Goal: Task Accomplishment & Management: Manage account settings

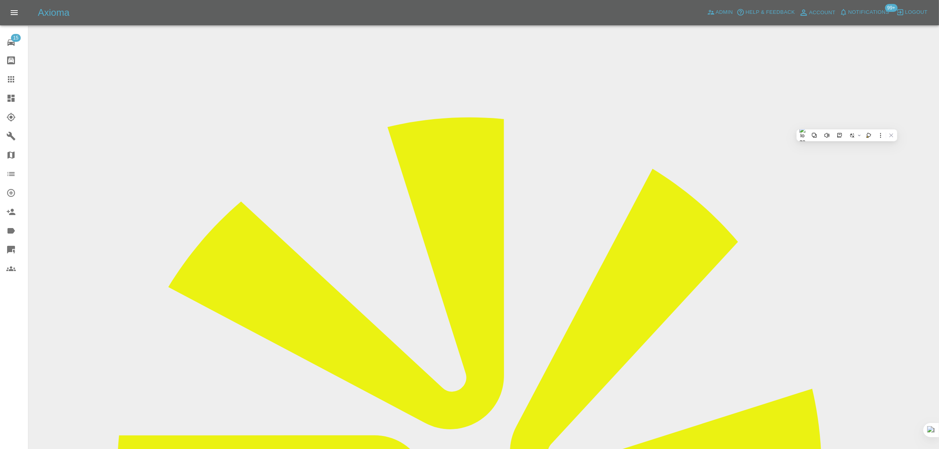
click at [4, 80] on link "Claims" at bounding box center [14, 79] width 28 height 19
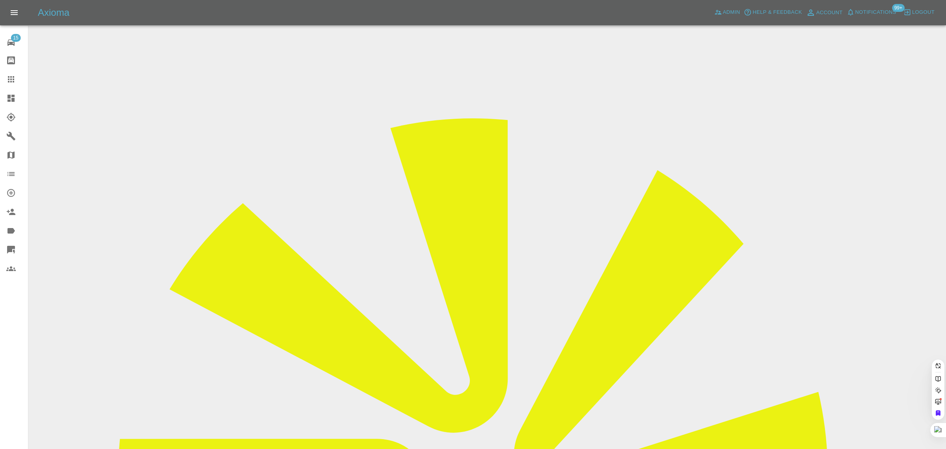
paste input "[EMAIL_ADDRESS][DOMAIN_NAME]"
type input "venkatesh_s@hotmail.co.u"
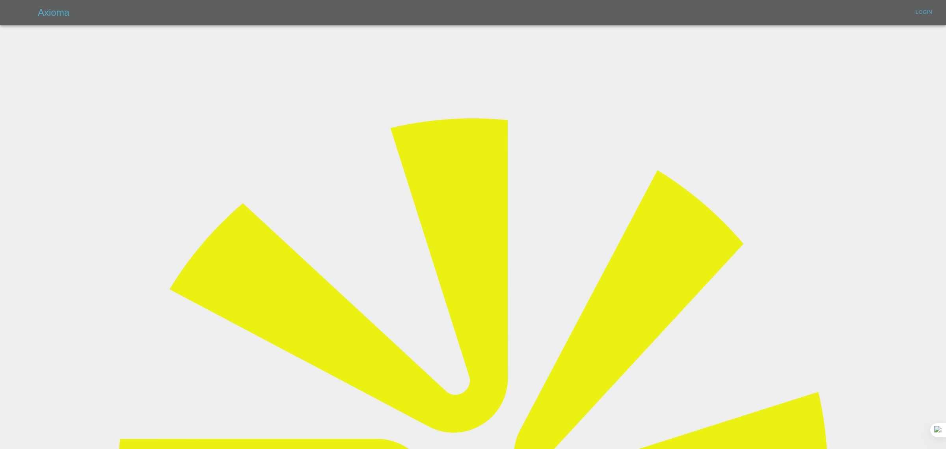
type input "[EMAIL_ADDRESS][DOMAIN_NAME]"
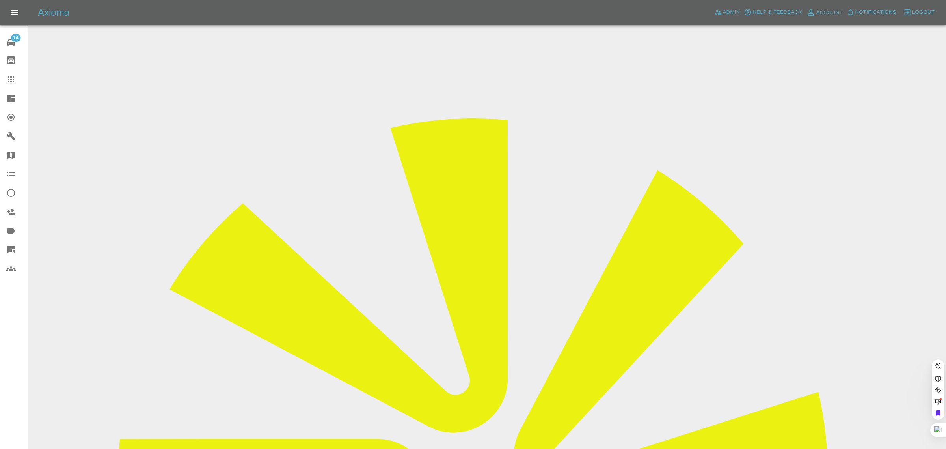
paste input "[EMAIL_ADDRESS][DOMAIN_NAME]"
type input "venkatesh_s@hotmail.co.u"
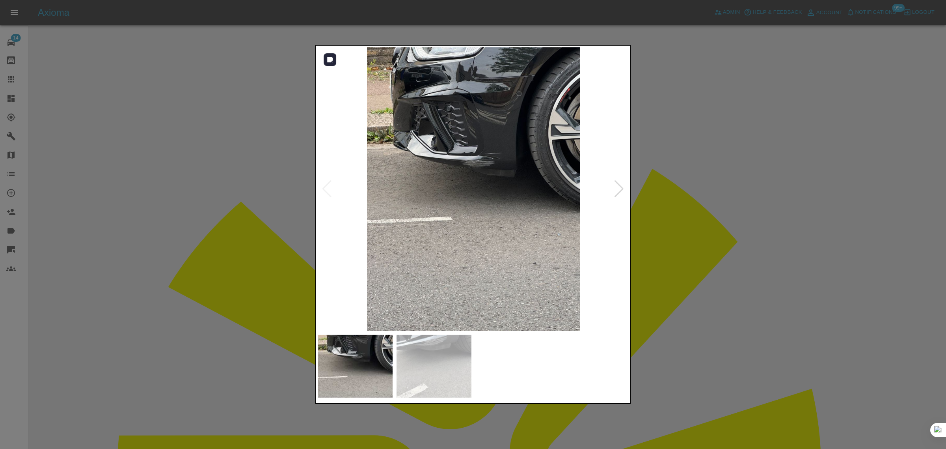
click at [427, 166] on img at bounding box center [473, 188] width 311 height 283
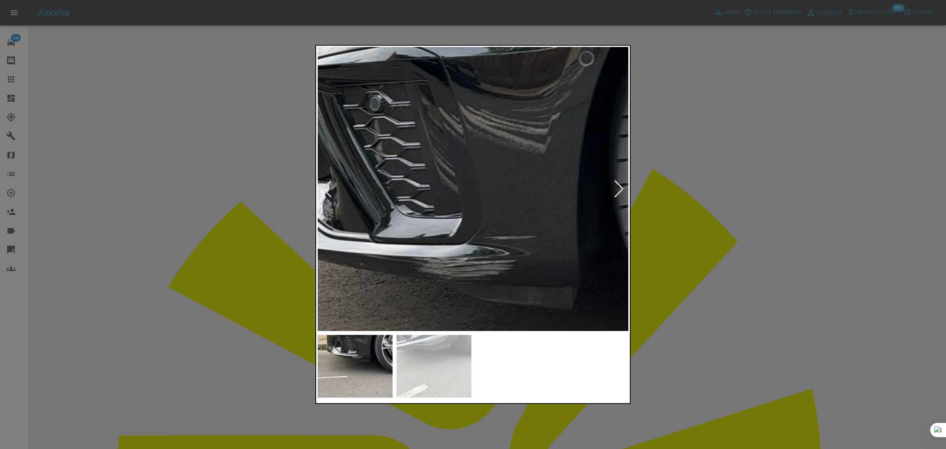
click at [309, 235] on div at bounding box center [473, 224] width 946 height 449
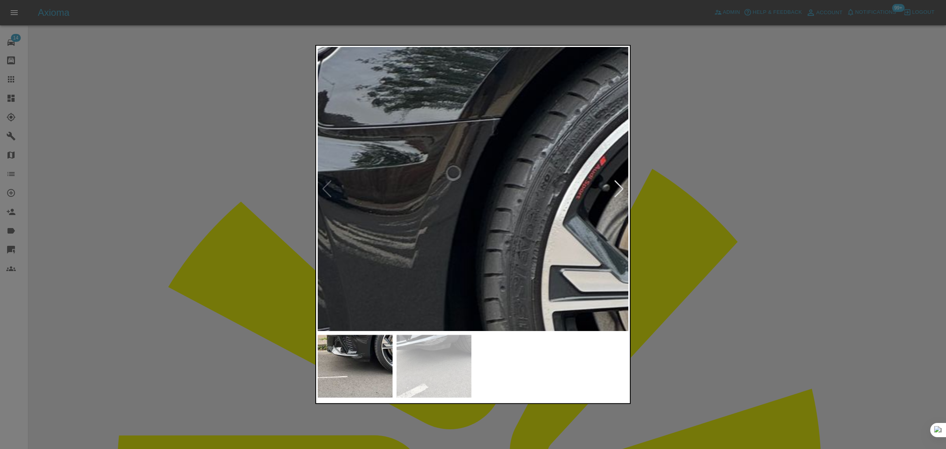
click at [714, 229] on div at bounding box center [473, 224] width 946 height 449
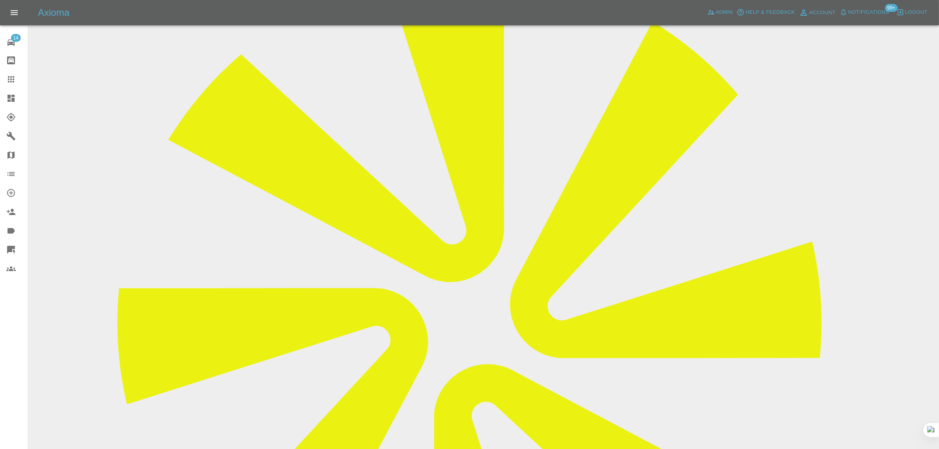
scroll to position [148, 0]
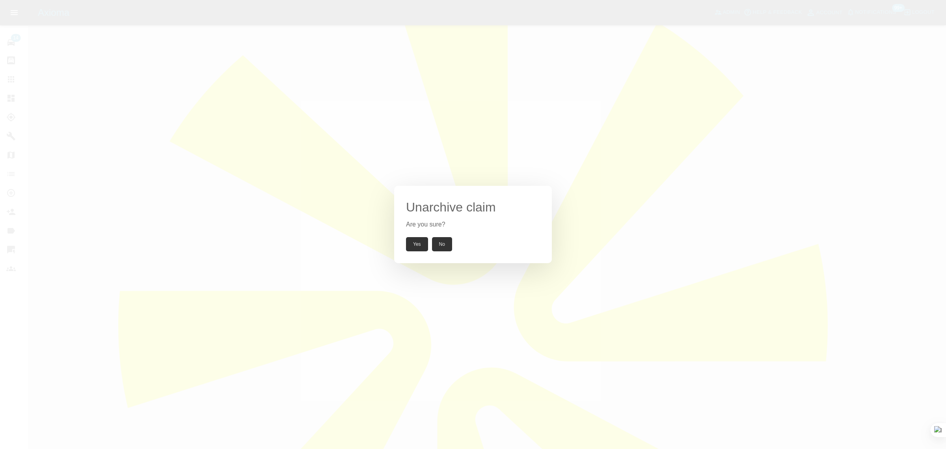
click at [419, 249] on button "Yes" at bounding box center [417, 244] width 22 height 14
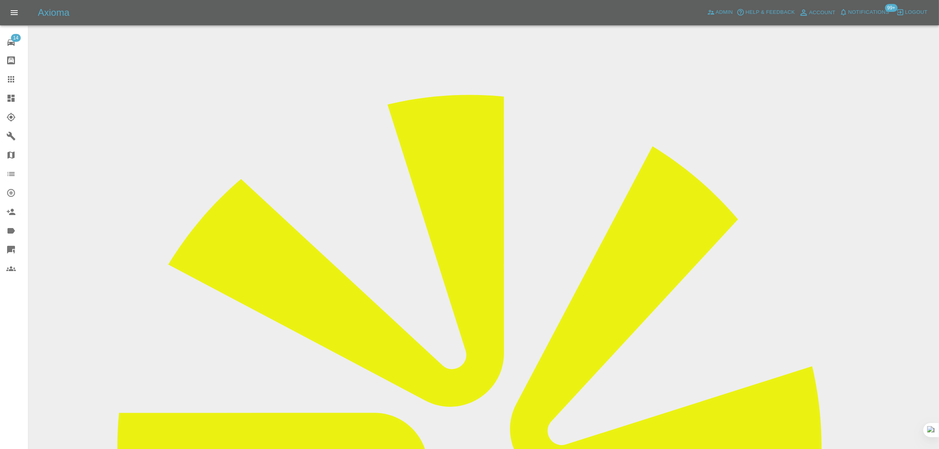
scroll to position [0, 0]
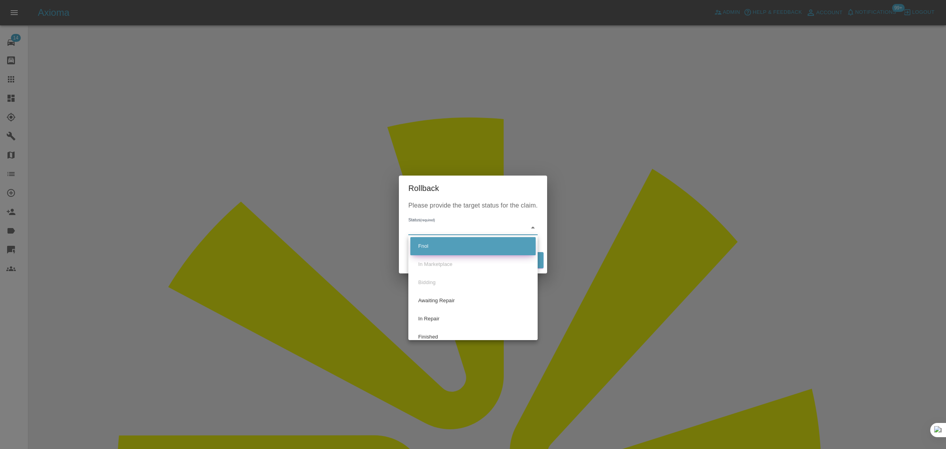
click at [426, 243] on li "Fnol" at bounding box center [472, 246] width 125 height 18
type input "fnol"
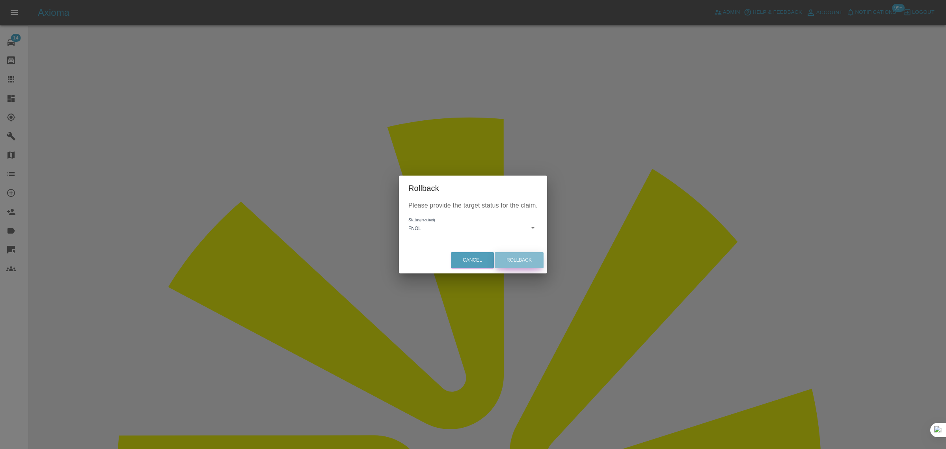
click at [527, 263] on button "Rollback" at bounding box center [519, 260] width 49 height 16
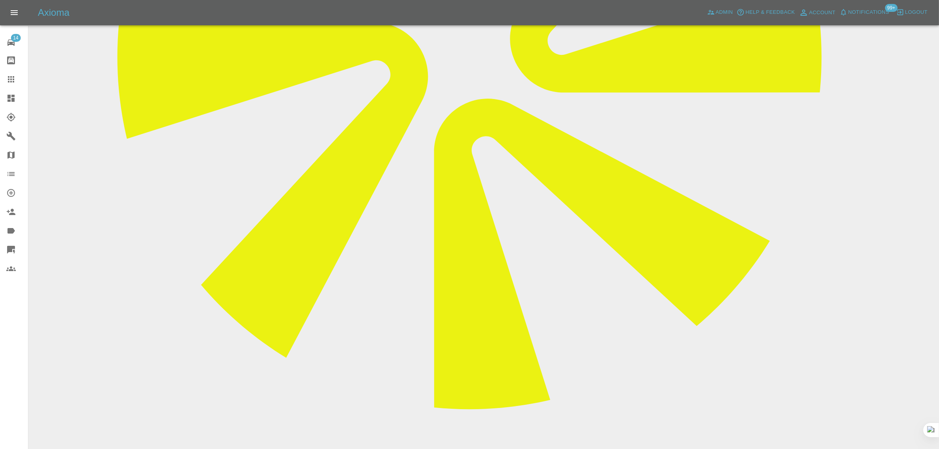
scroll to position [416, 0]
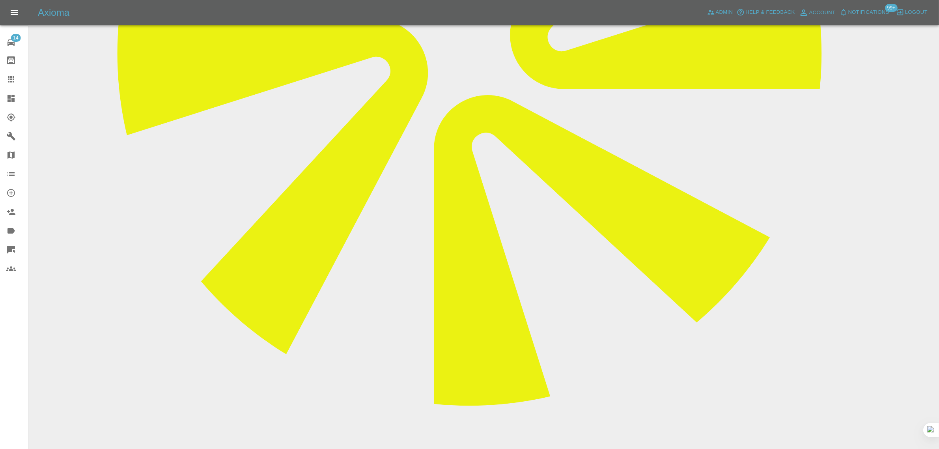
paste textarea "I’ve accepted to the quote attached to this the VRM. Regards, Venk Sent from my…"
type textarea "Old quotation expired. Send new quotation "I’ve accepted to the quote attached …"
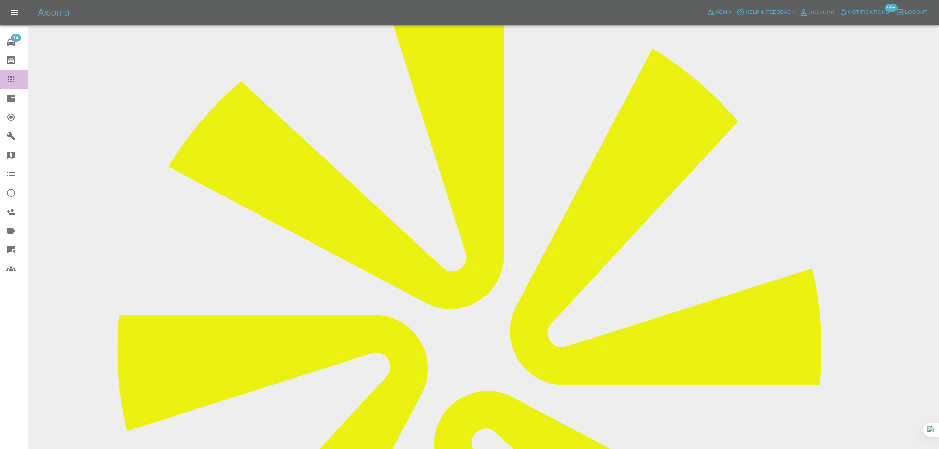
click at [7, 78] on icon at bounding box center [10, 79] width 9 height 9
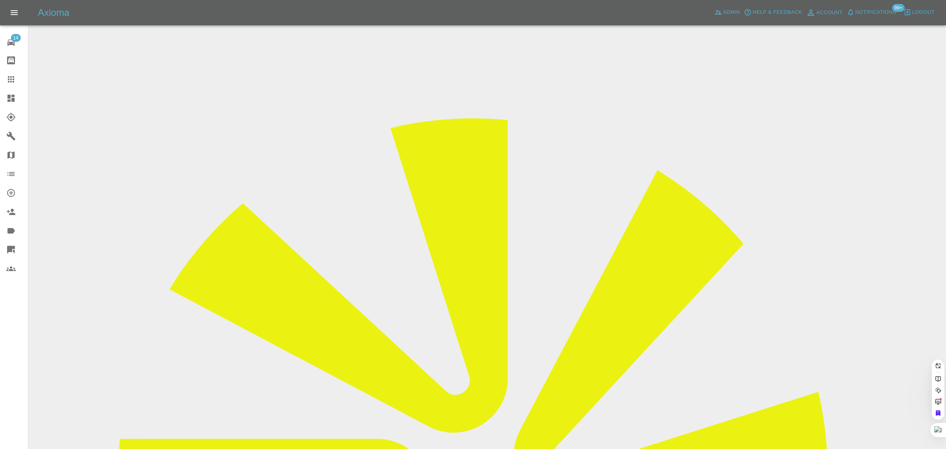
paste input "DV67HJD"
type input "DV67HJD"
paste input "[EMAIL_ADDRESS][DOMAIN_NAME]"
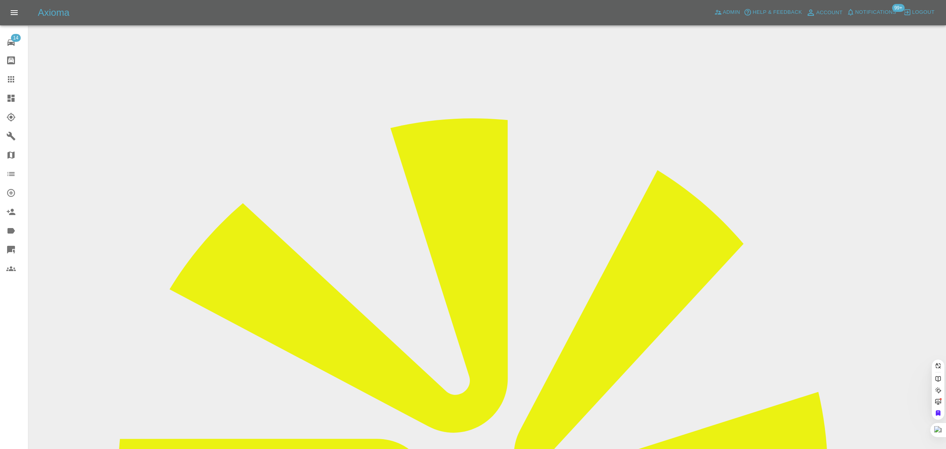
scroll to position [0, 6]
type input "[EMAIL_ADDRESS][DOMAIN_NAME]"
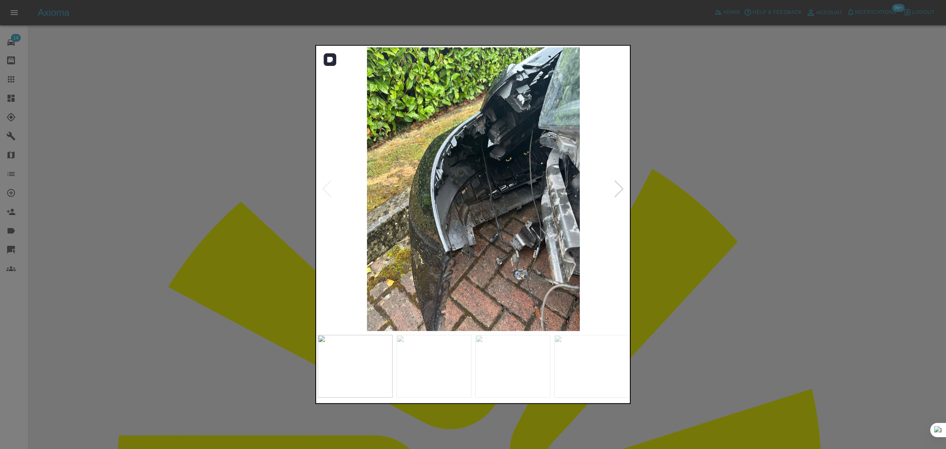
click at [618, 192] on div at bounding box center [619, 188] width 11 height 17
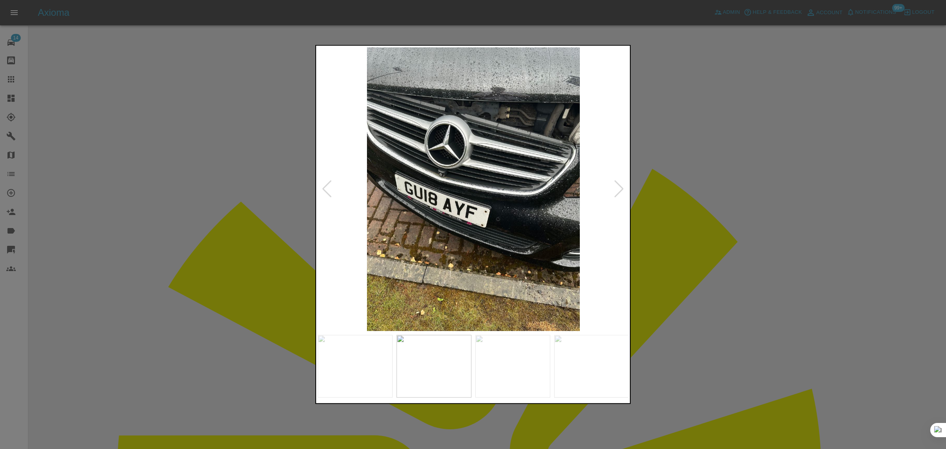
click at [618, 192] on div at bounding box center [619, 188] width 11 height 17
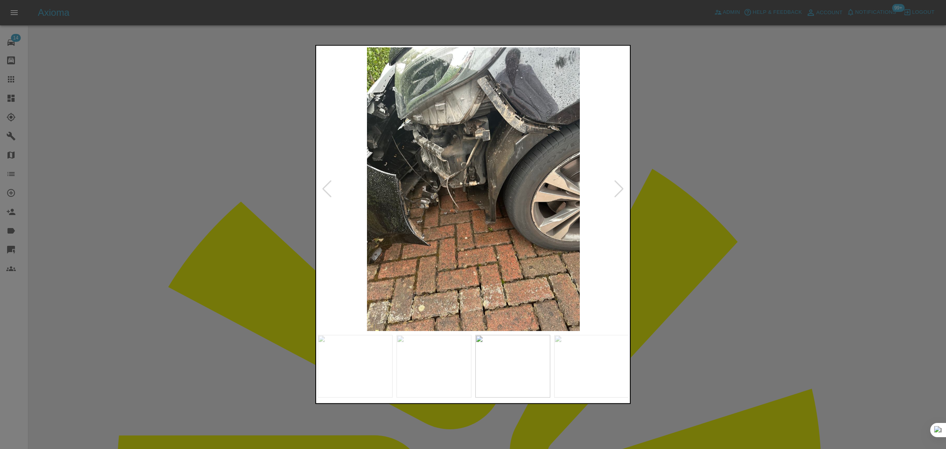
click at [618, 192] on div at bounding box center [619, 188] width 11 height 17
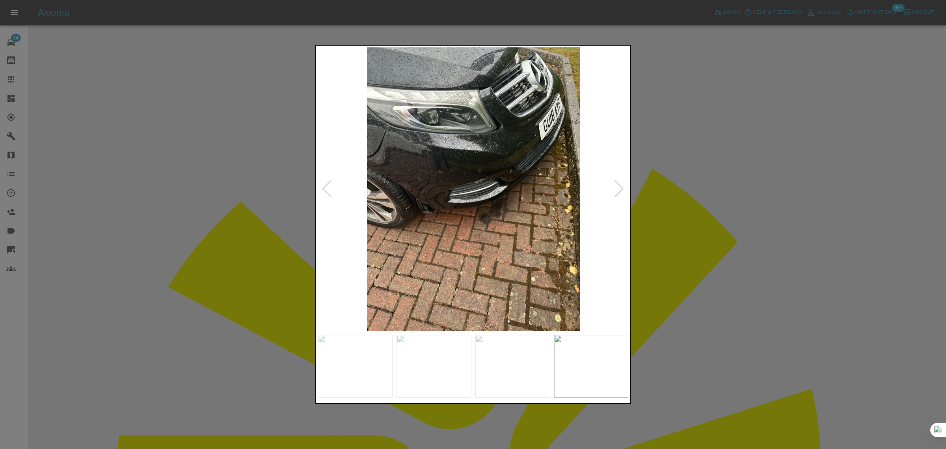
click at [660, 196] on div at bounding box center [473, 224] width 946 height 449
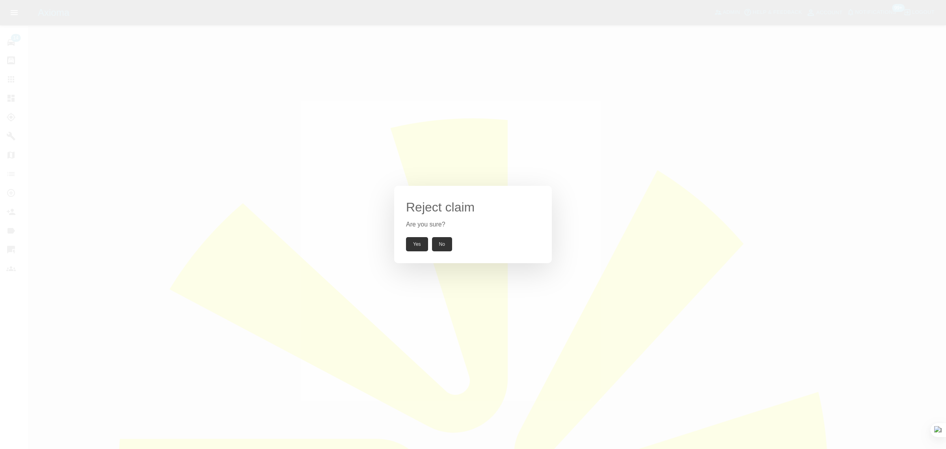
click at [413, 242] on button "Yes" at bounding box center [417, 244] width 22 height 14
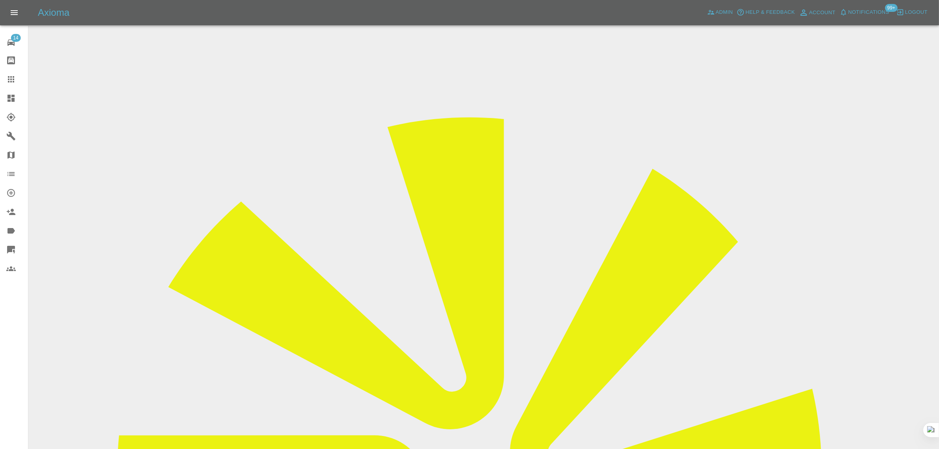
click at [13, 84] on link "Claims" at bounding box center [14, 79] width 28 height 19
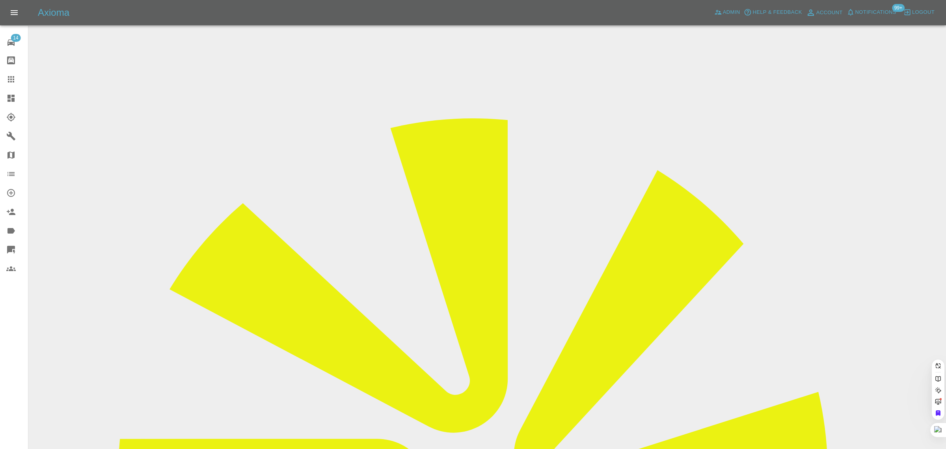
paste input "[PERSON_NAME][EMAIL_ADDRESS][DOMAIN_NAME]"
type input "[PERSON_NAME][EMAIL_ADDRESS][DOMAIN_NAME]"
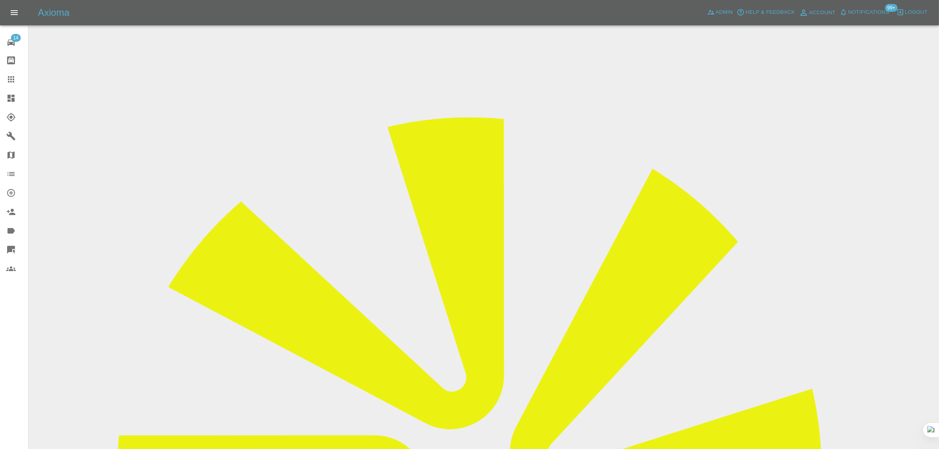
click at [14, 83] on link "Claims" at bounding box center [14, 79] width 28 height 19
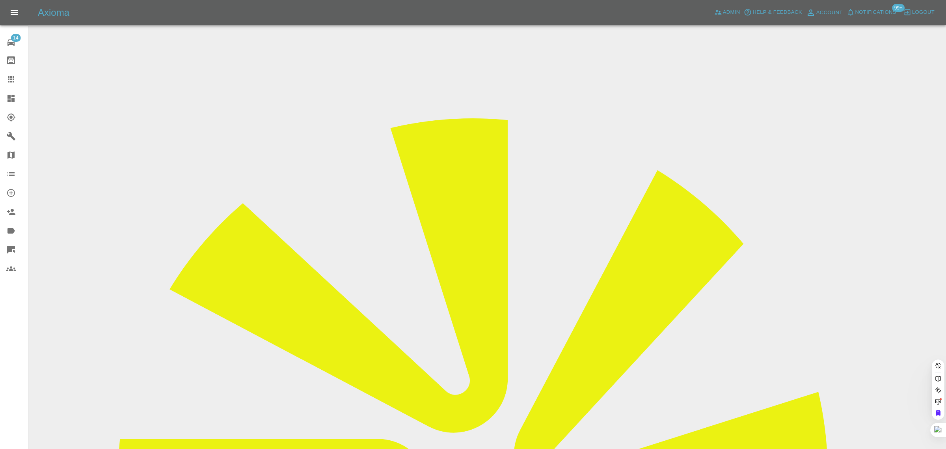
paste input "[EMAIL_ADDRESS][DOMAIN_NAME]"
type input "[EMAIL_ADDRESS][DOMAIN_NAME]"
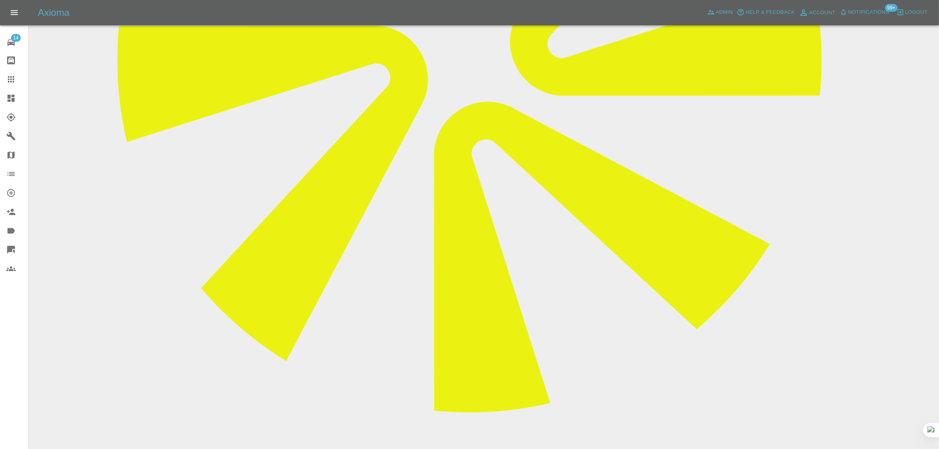
scroll to position [425, 0]
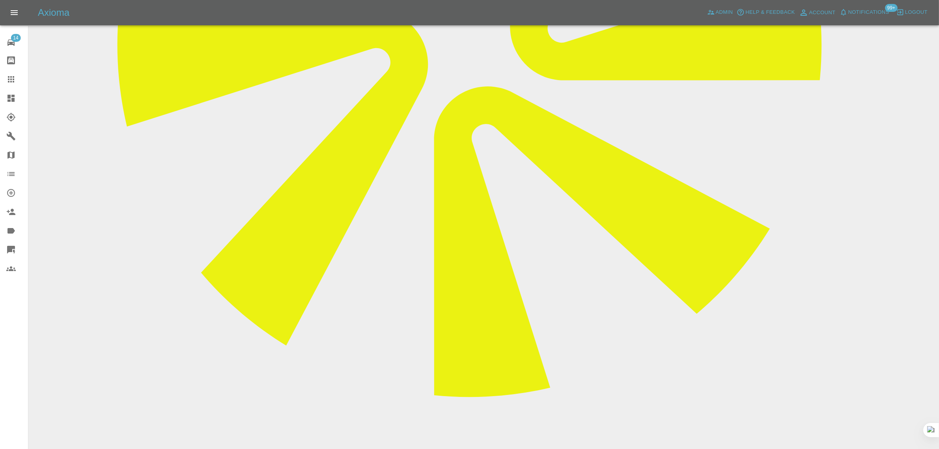
drag, startPoint x: 368, startPoint y: 368, endPoint x: 687, endPoint y: 363, distance: 319.3
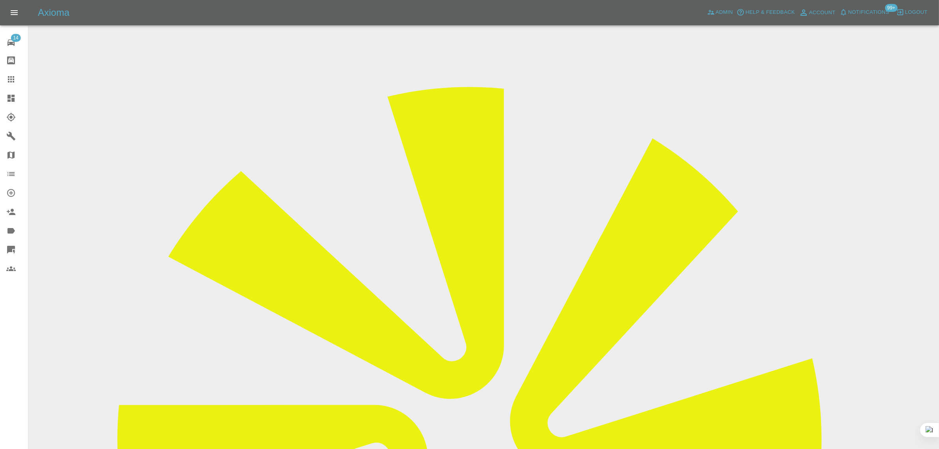
scroll to position [0, 0]
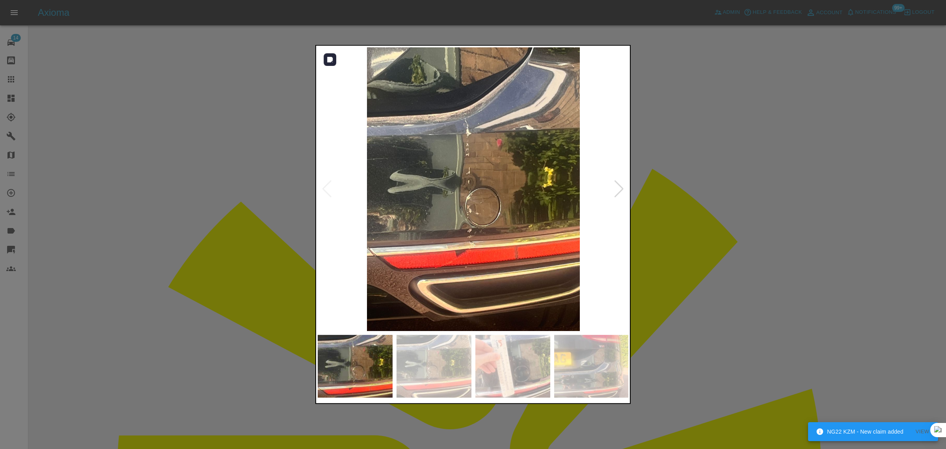
click at [617, 188] on div at bounding box center [619, 188] width 11 height 17
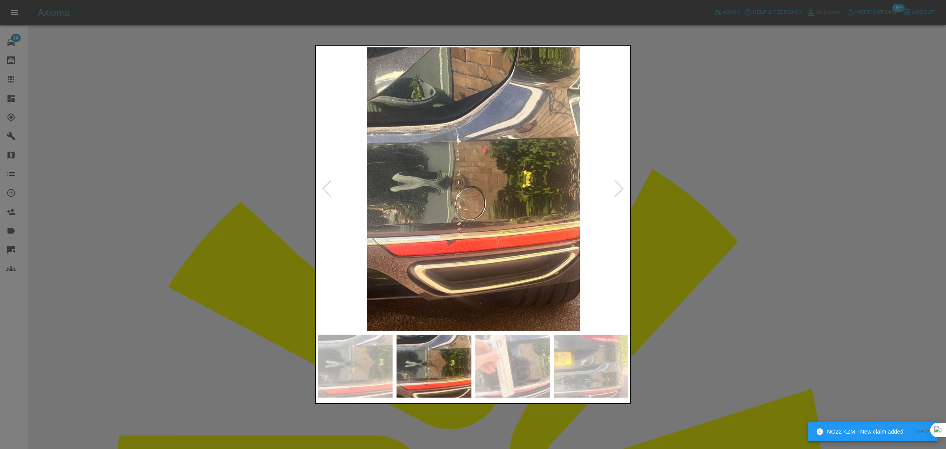
click at [617, 188] on div at bounding box center [619, 188] width 11 height 17
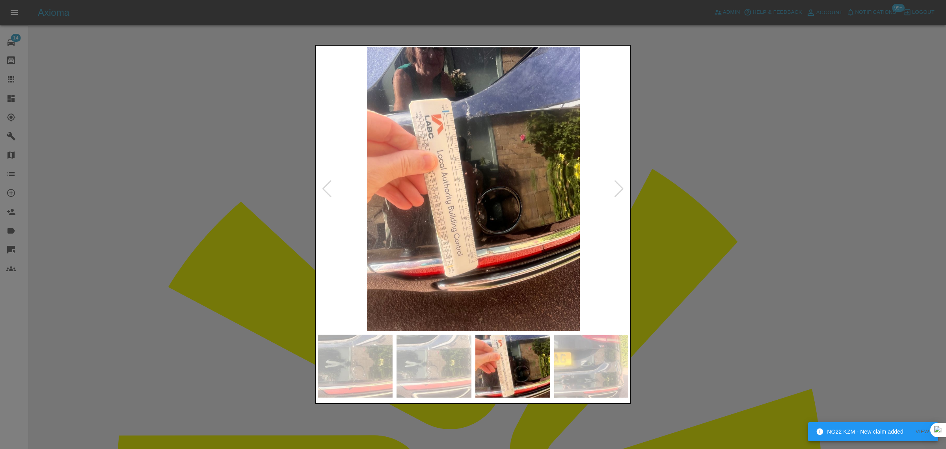
click at [617, 188] on div at bounding box center [619, 188] width 11 height 17
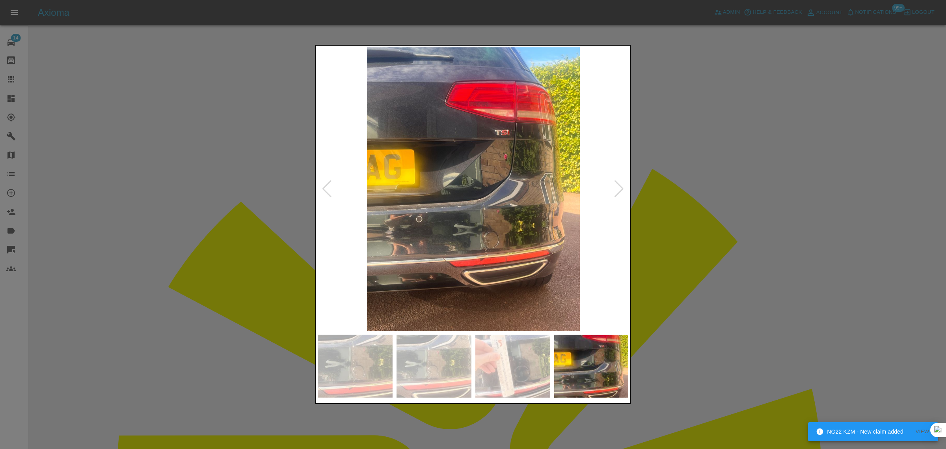
click at [617, 188] on div at bounding box center [619, 188] width 11 height 17
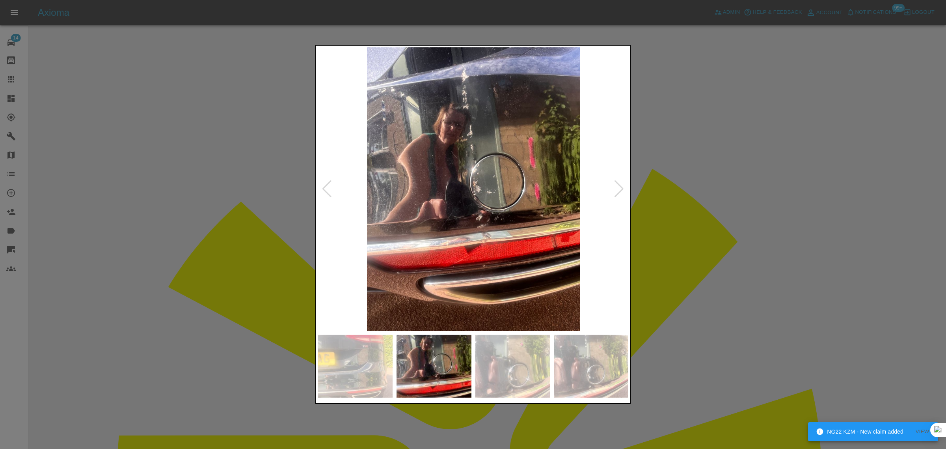
click at [617, 188] on div at bounding box center [619, 188] width 11 height 17
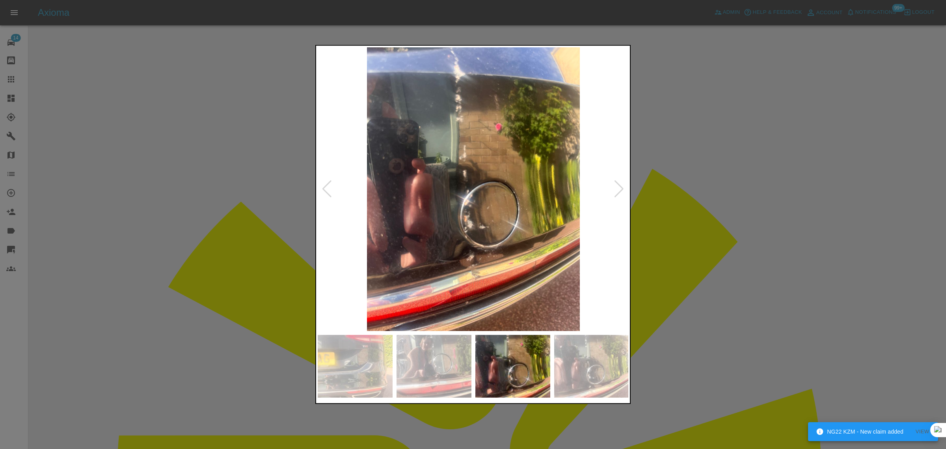
click at [617, 188] on div at bounding box center [619, 188] width 11 height 17
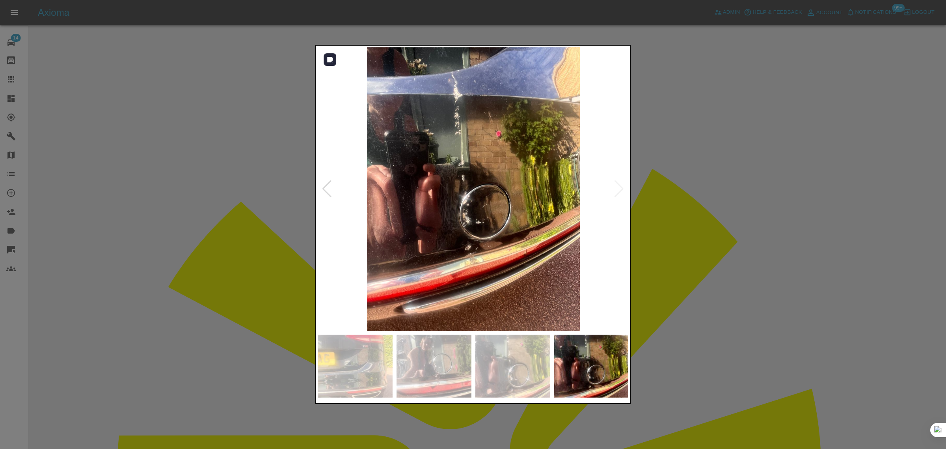
click at [617, 188] on img at bounding box center [473, 188] width 311 height 283
click at [773, 176] on div at bounding box center [473, 224] width 946 height 449
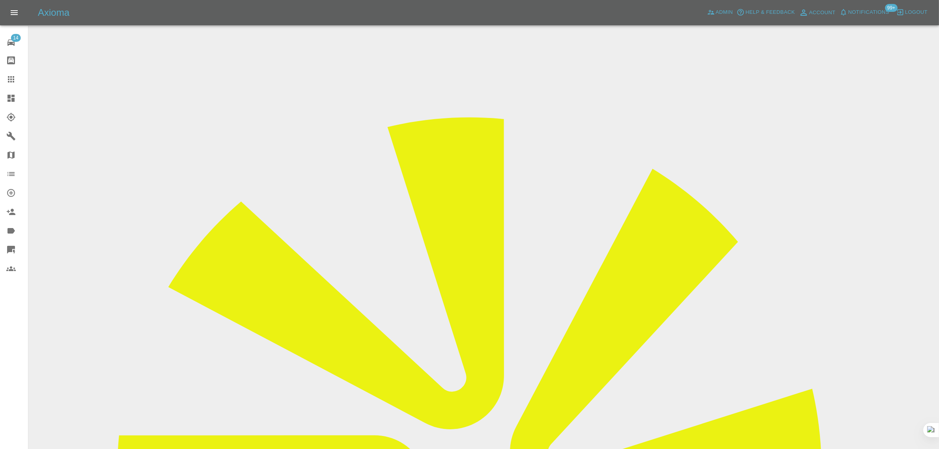
click at [4, 81] on link "Claims" at bounding box center [14, 79] width 28 height 19
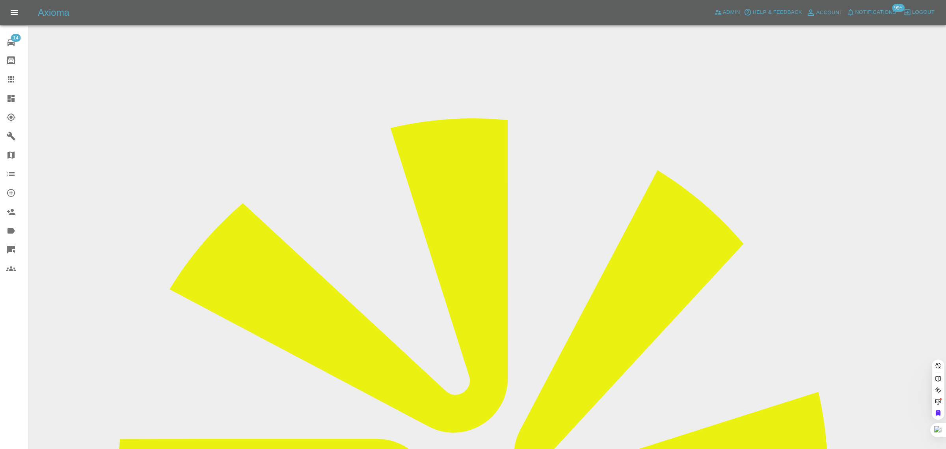
paste input "[EMAIL_ADDRESS][DOMAIN_NAME]"
type input "[EMAIL_ADDRESS][DOMAIN_NAME]"
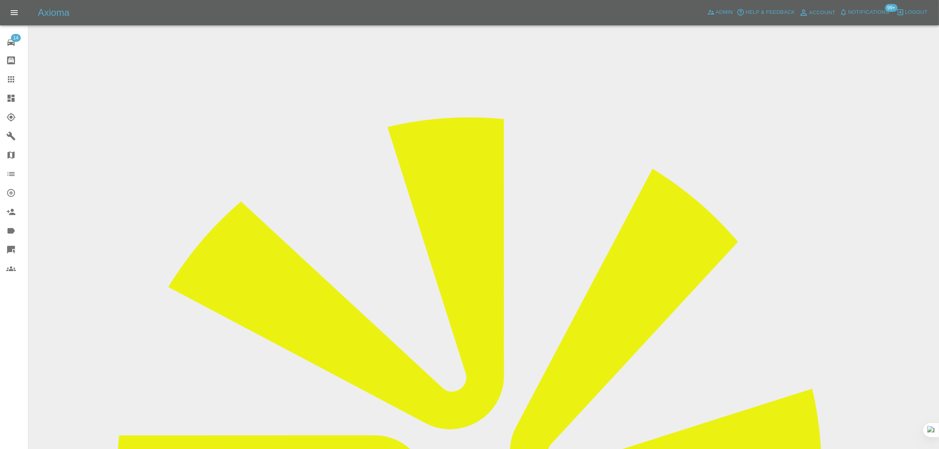
click at [0, 0] on input "Choose images" at bounding box center [0, 0] width 0 height 0
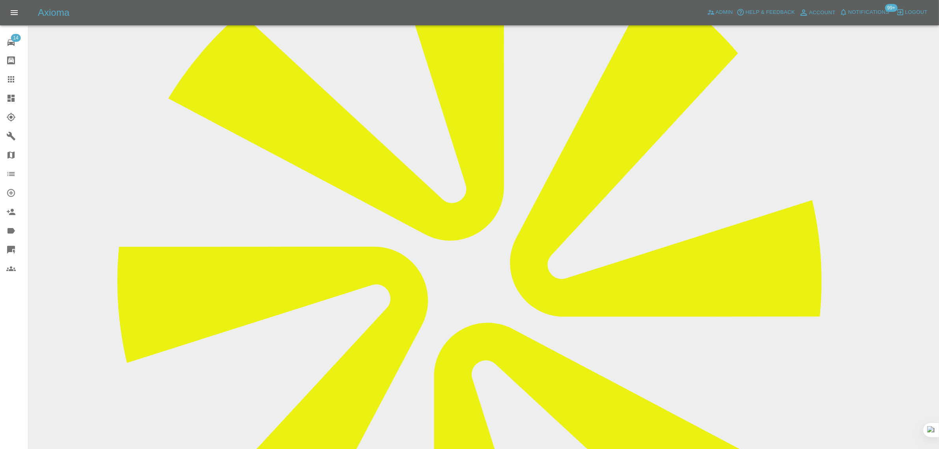
scroll to position [246, 0]
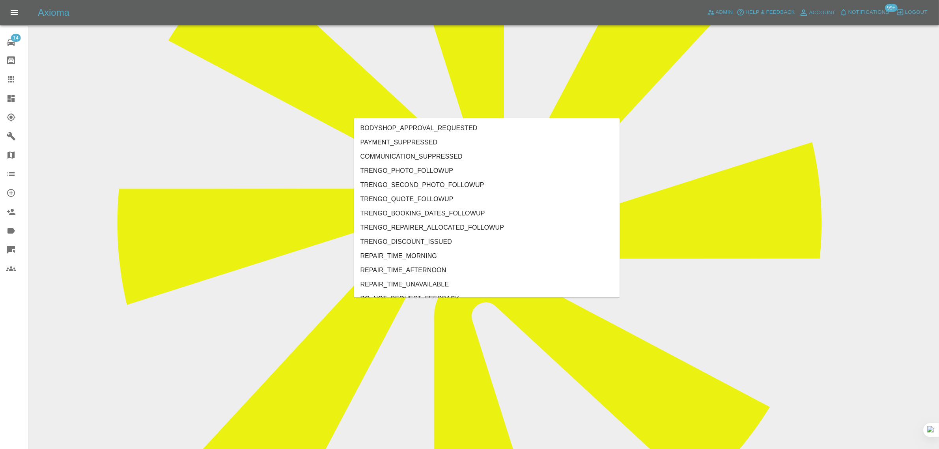
type input "rec"
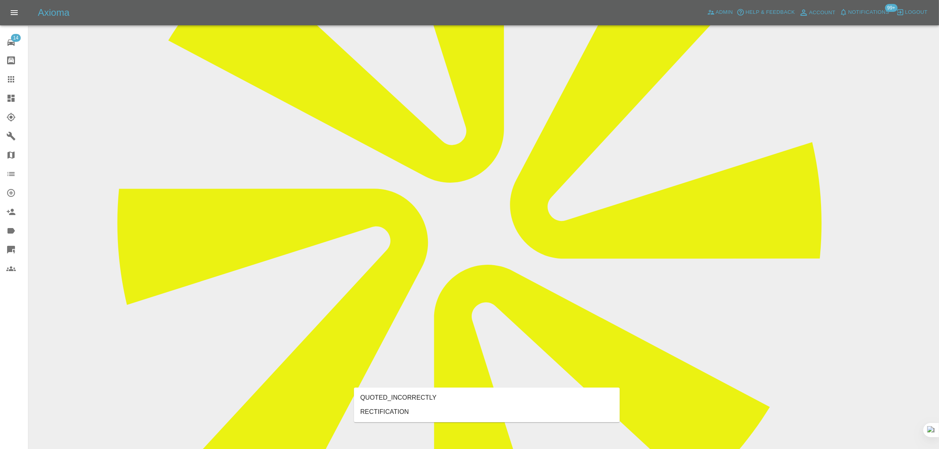
click at [384, 408] on li "RECTIFICATION" at bounding box center [487, 412] width 266 height 14
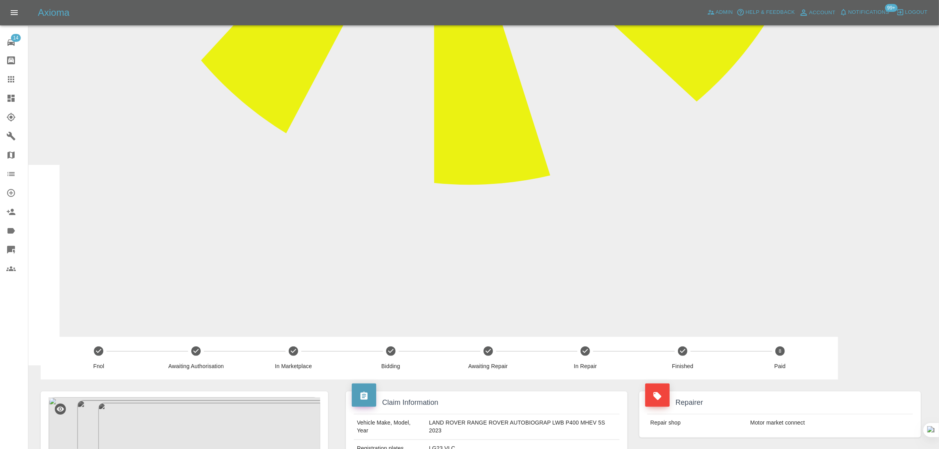
scroll to position [641, 0]
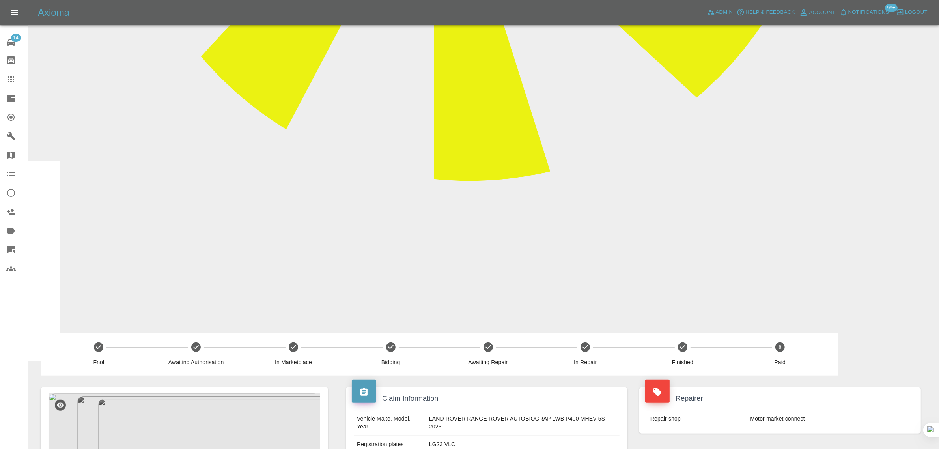
type textarea "rectification raised"
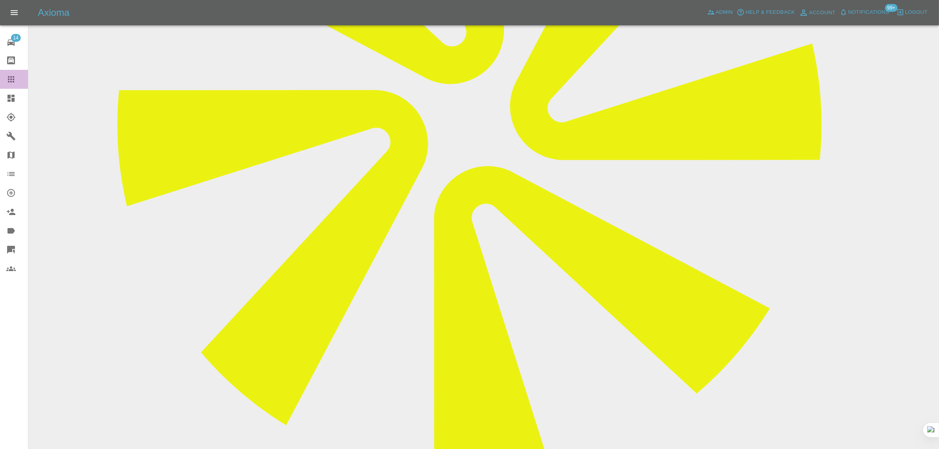
click at [10, 76] on icon at bounding box center [10, 79] width 9 height 9
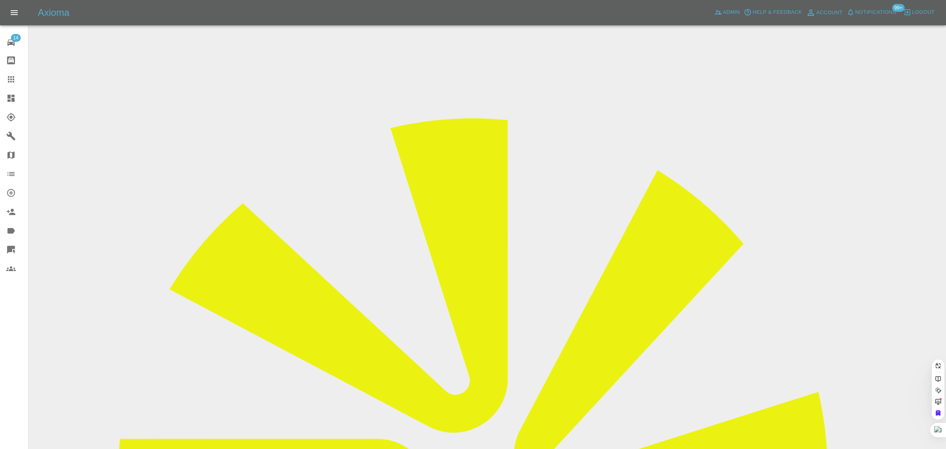
paste input "[EMAIL_ADDRESS][DOMAIN_NAME]"
type input "[EMAIL_ADDRESS][DOMAIN_NAME]"
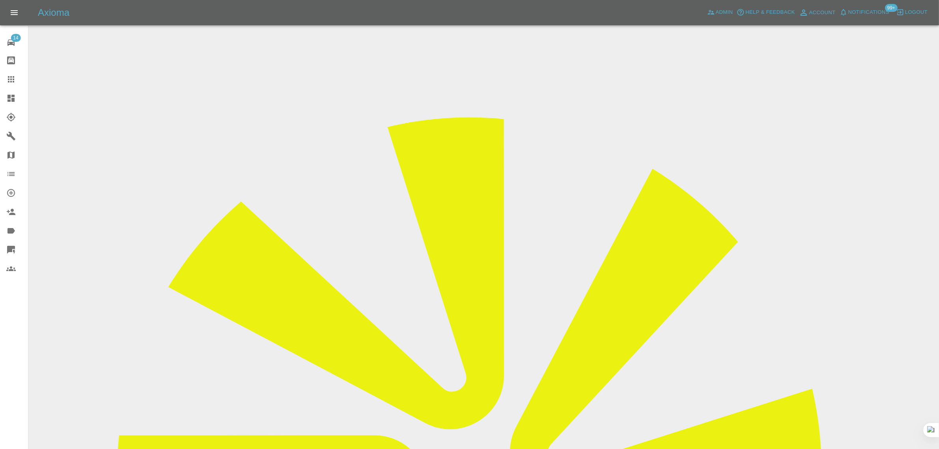
scroll to position [345, 0]
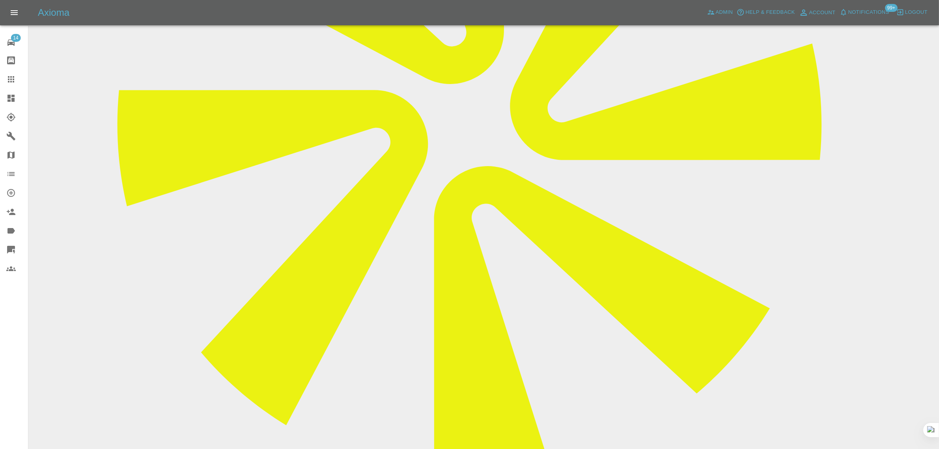
paste textarea "I haven’t heard from my repairer to confirm the timings for my repair [DATE]. I…"
type textarea "I haven’t heard from my repairer to confirm the timings for my repair [DATE]. I…"
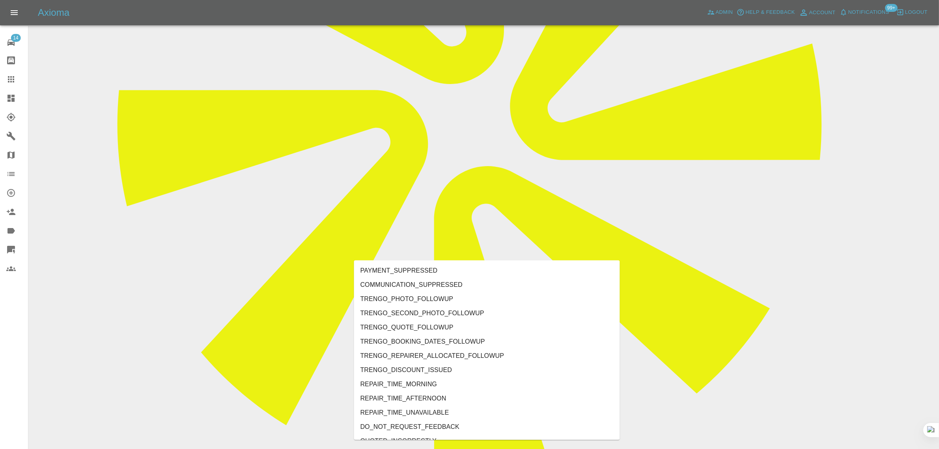
type input "no"
click at [399, 340] on li "REPAIRER_NO_CONTACT" at bounding box center [487, 341] width 266 height 14
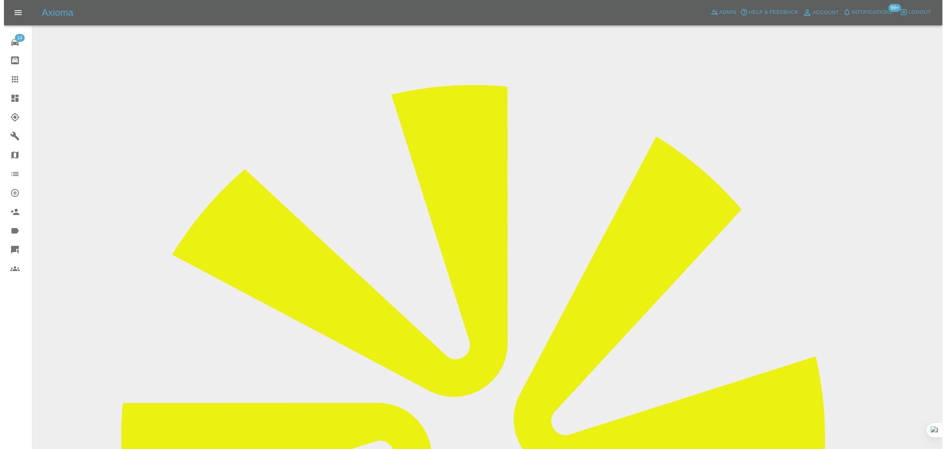
scroll to position [0, 0]
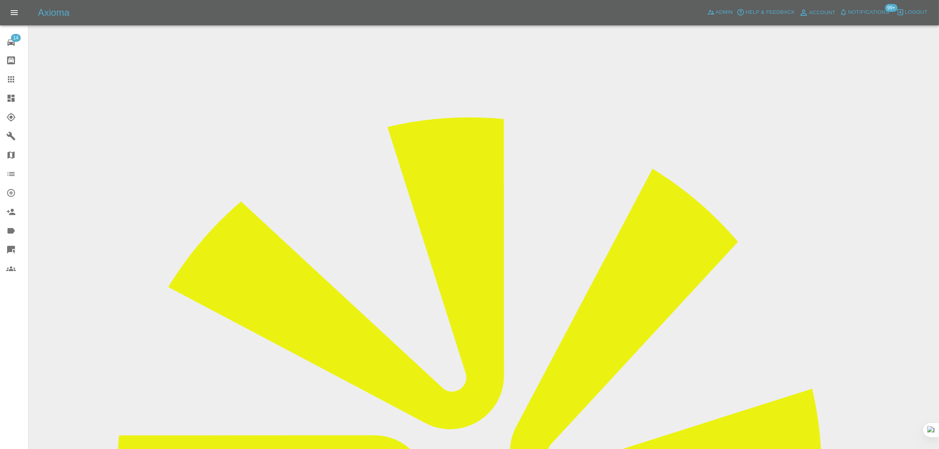
click at [12, 75] on icon at bounding box center [10, 79] width 9 height 9
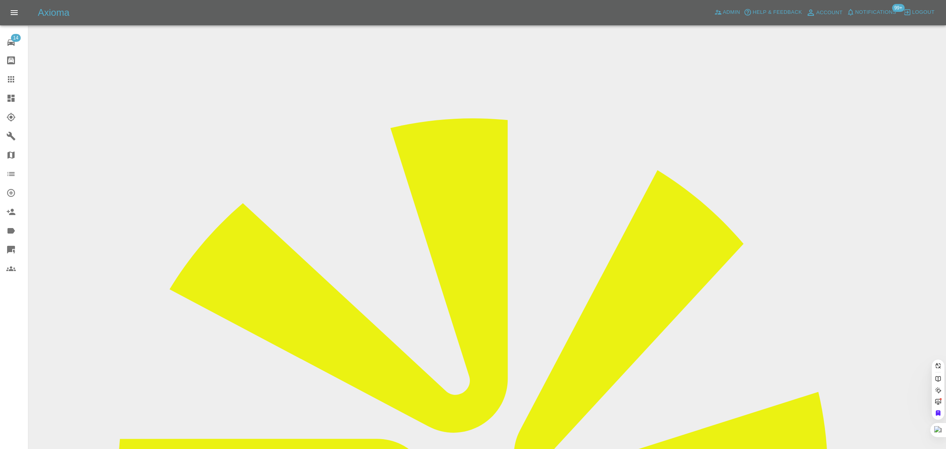
paste input "[EMAIL_ADDRESS][DOMAIN_NAME]"
type input "[EMAIL_ADDRESS][DOMAIN_NAME]"
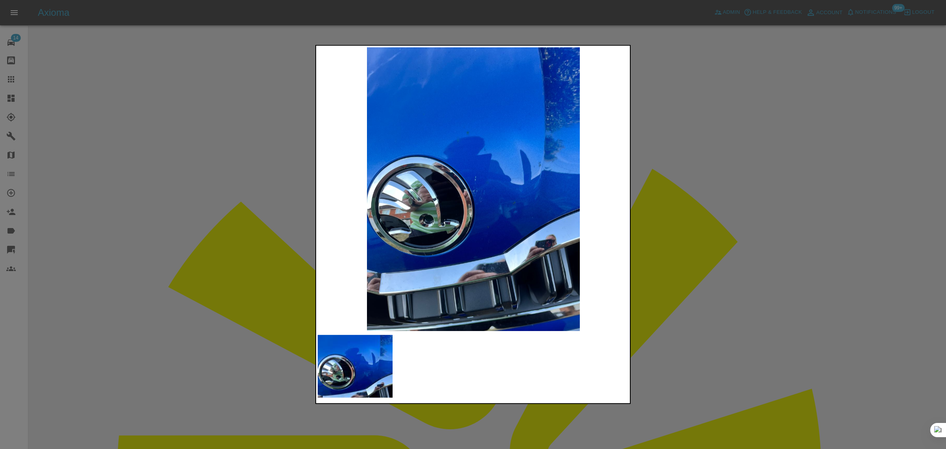
click at [656, 217] on div at bounding box center [473, 224] width 946 height 449
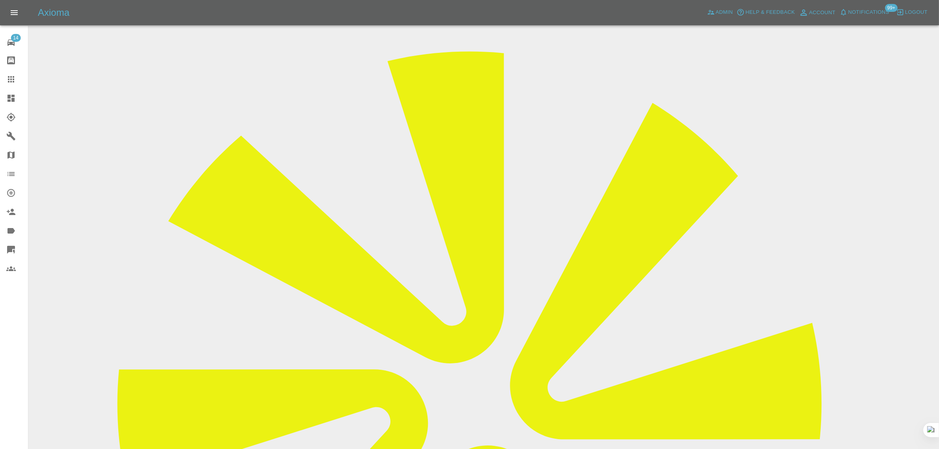
scroll to position [40, 0]
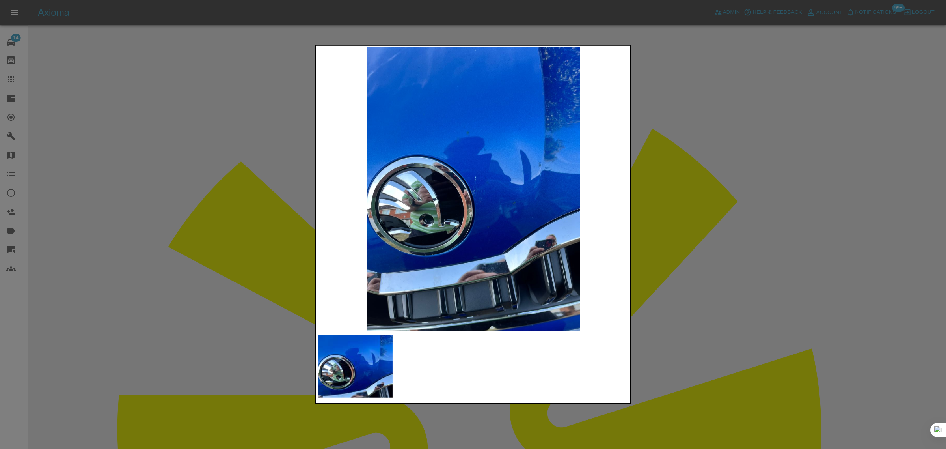
click at [15, 79] on div at bounding box center [473, 224] width 946 height 449
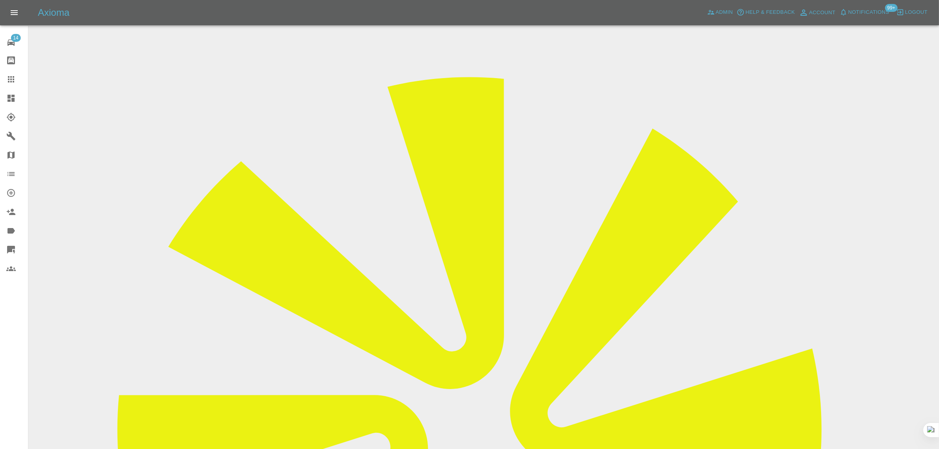
scroll to position [287, 0]
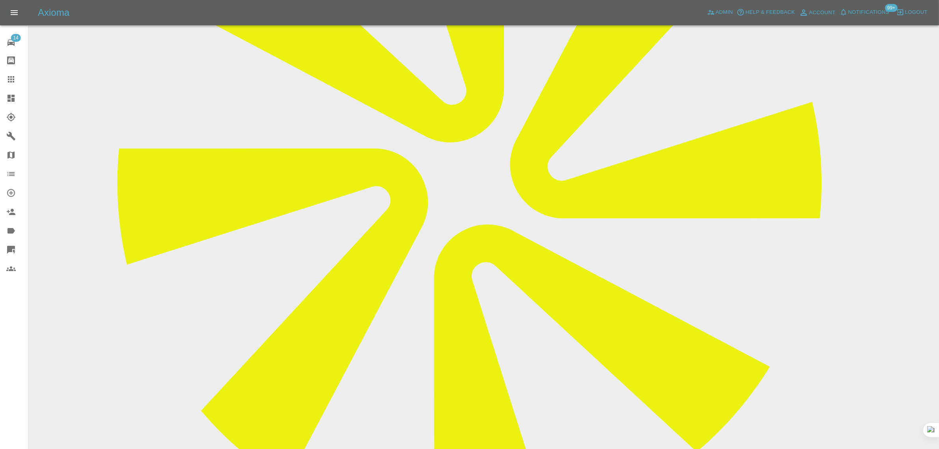
type textarea "dup"
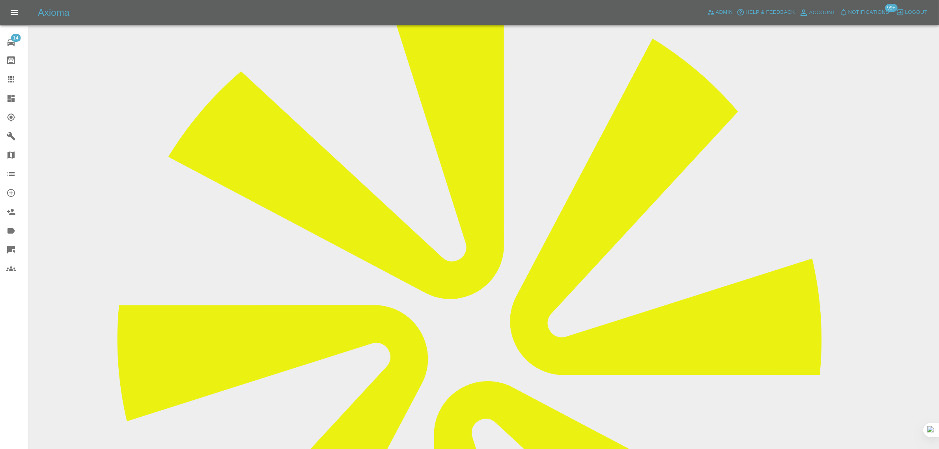
scroll to position [0, 0]
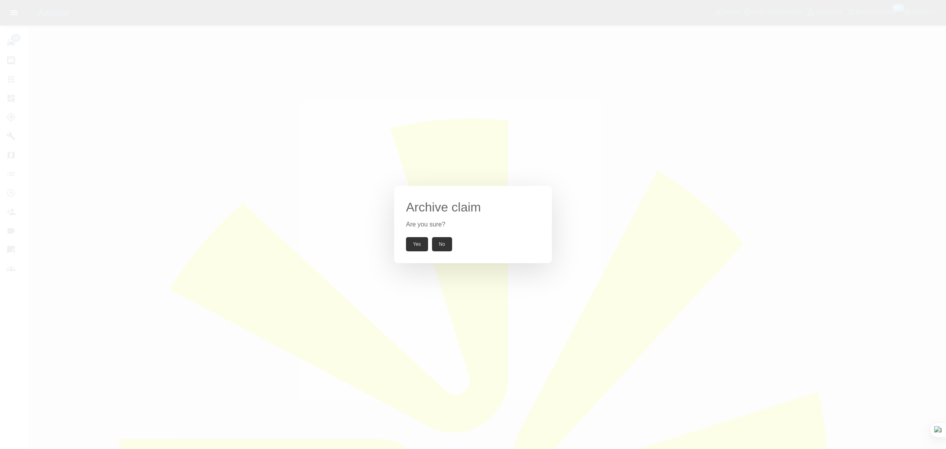
click at [415, 243] on button "Yes" at bounding box center [417, 244] width 22 height 14
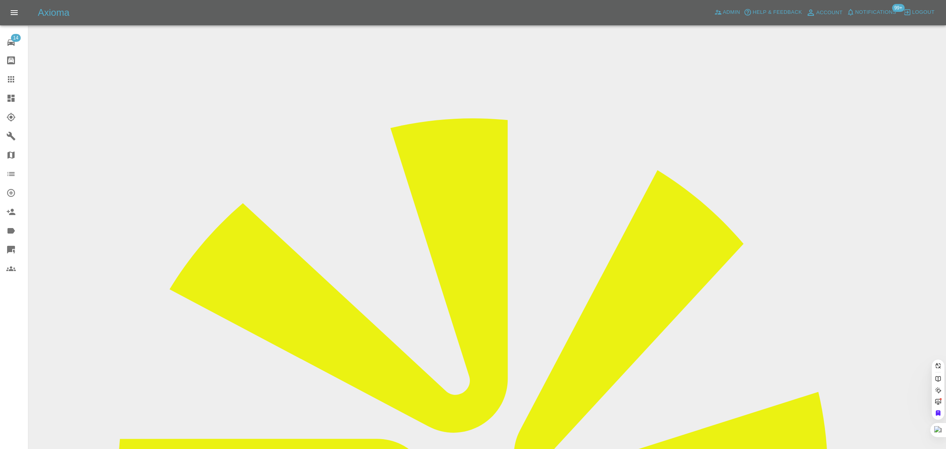
paste input "katiemorrish@hotmail.com"
type input "katiemorrish@hotmail.com"
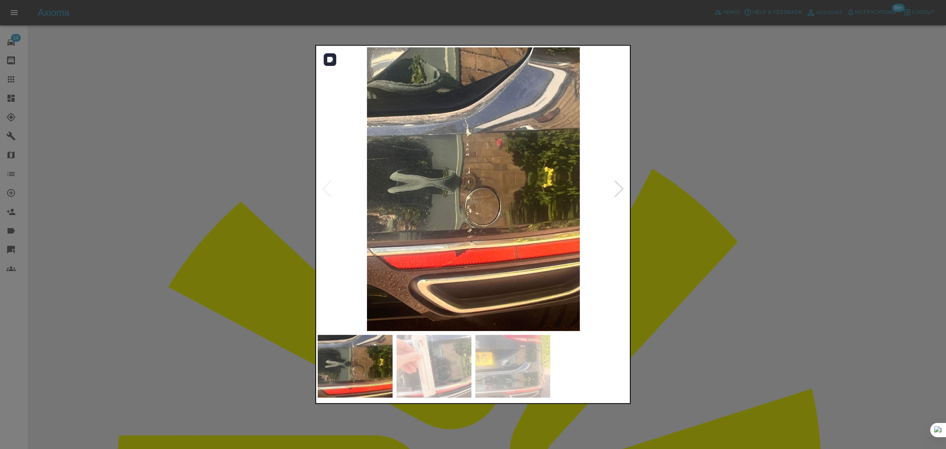
click at [618, 194] on div at bounding box center [619, 188] width 11 height 17
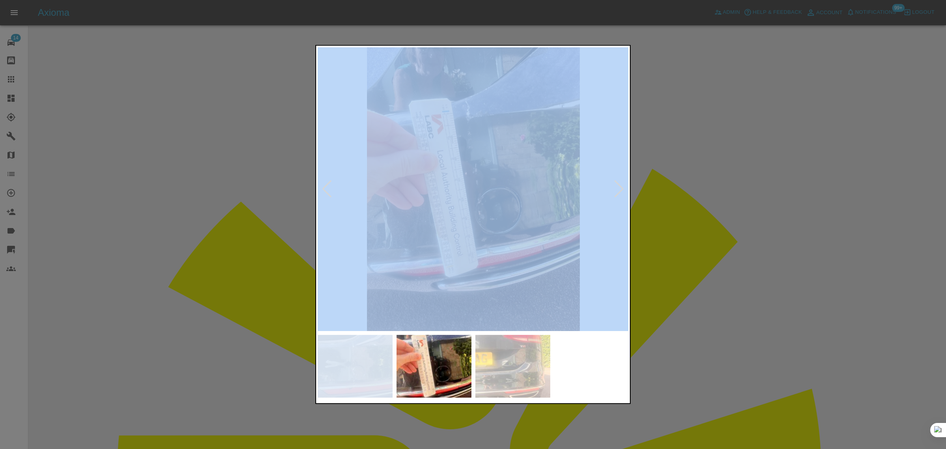
click at [618, 194] on div at bounding box center [619, 188] width 11 height 17
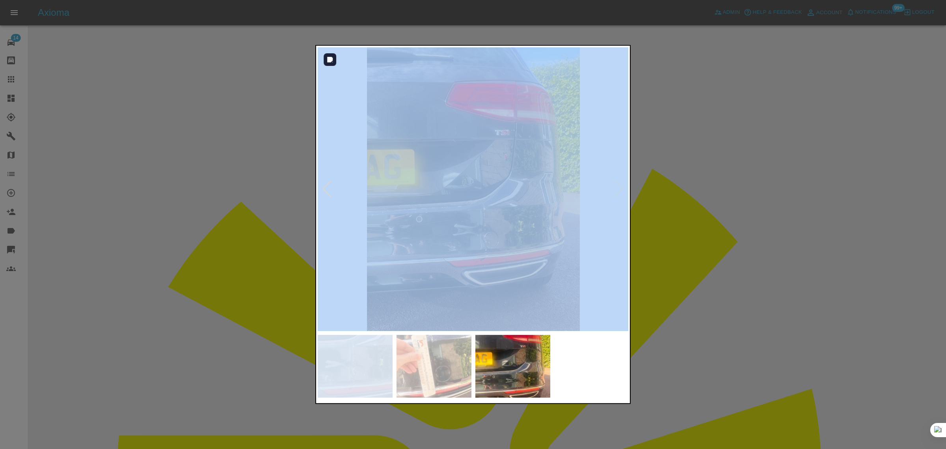
click at [618, 194] on img at bounding box center [473, 188] width 311 height 283
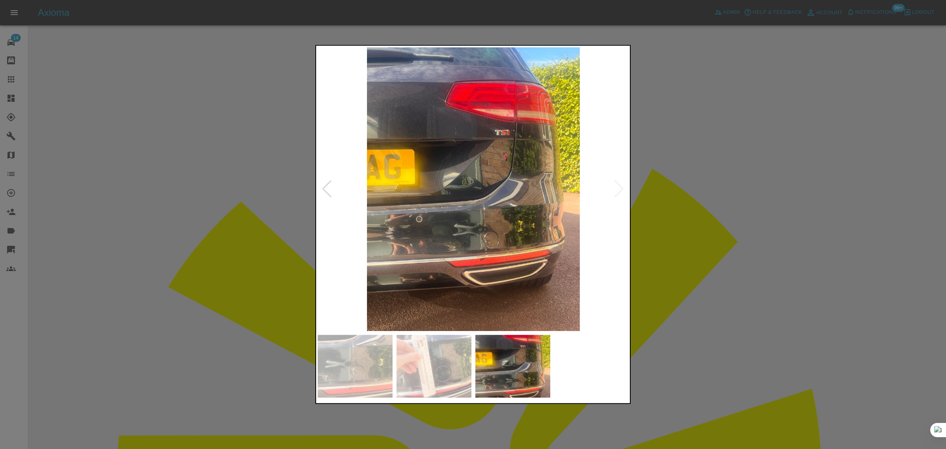
click at [680, 192] on div at bounding box center [473, 224] width 946 height 449
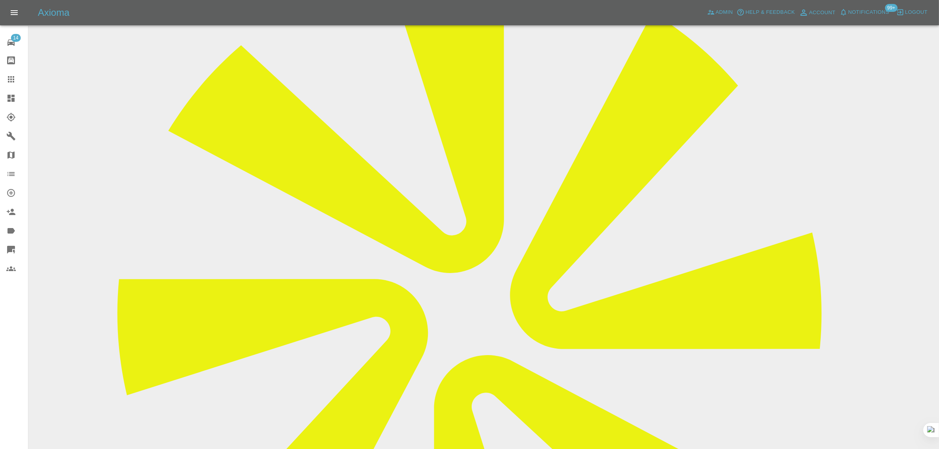
scroll to position [329, 0]
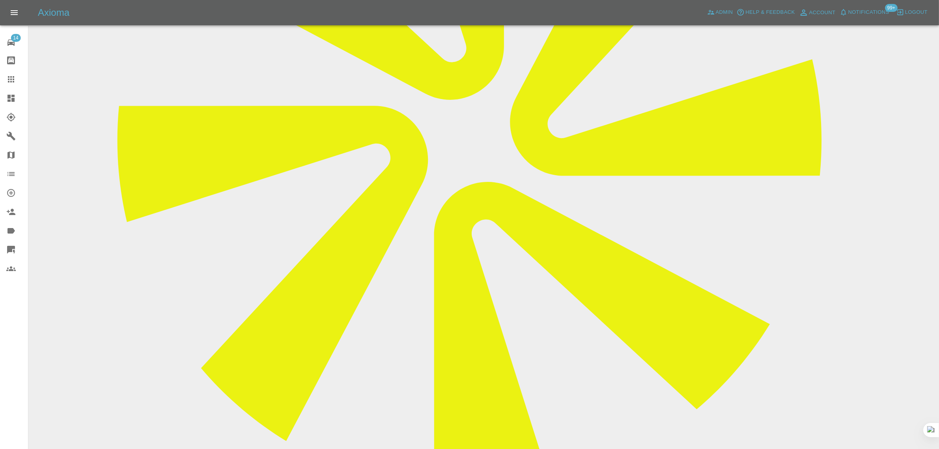
type textarea "dup"
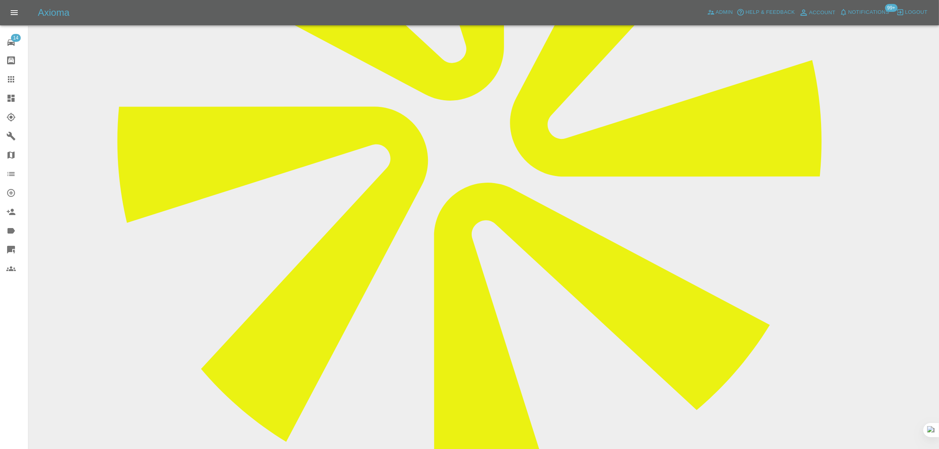
scroll to position [34, 0]
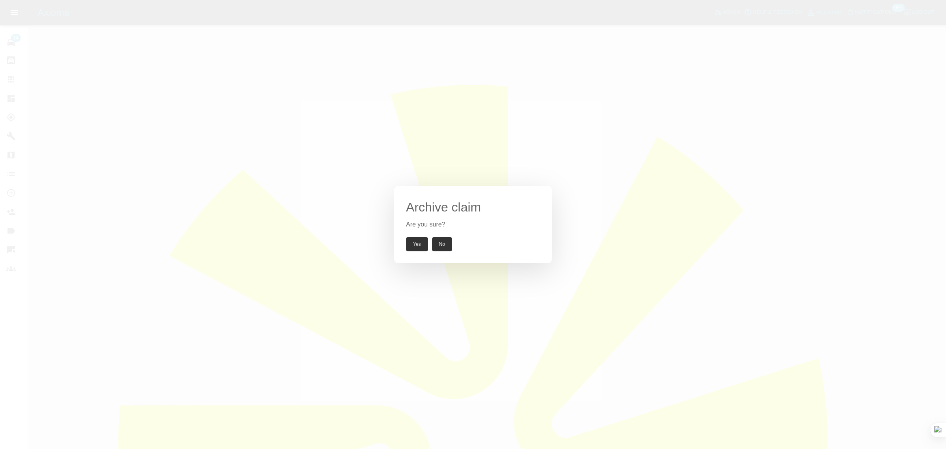
click at [410, 244] on button "Yes" at bounding box center [417, 244] width 22 height 14
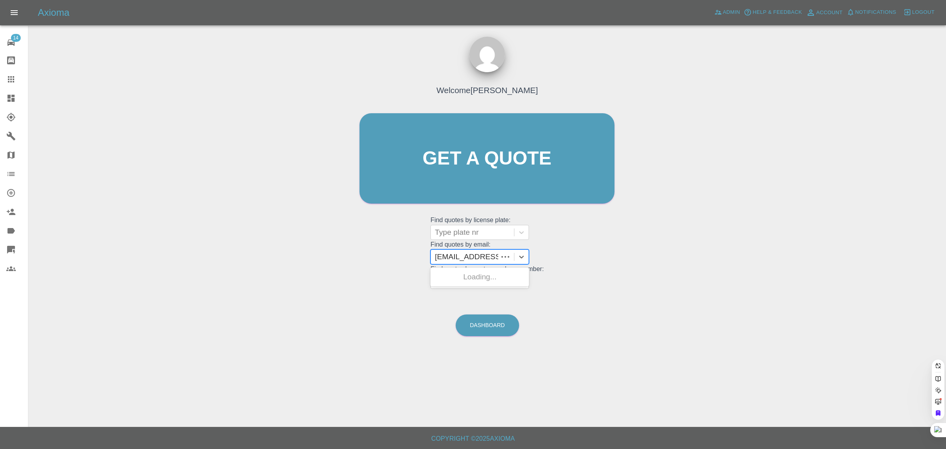
scroll to position [0, 20]
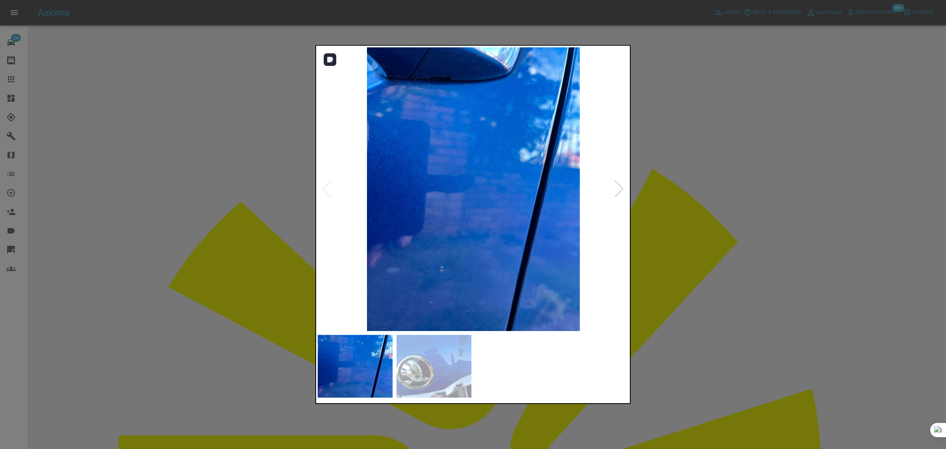
click at [621, 188] on div at bounding box center [619, 188] width 11 height 17
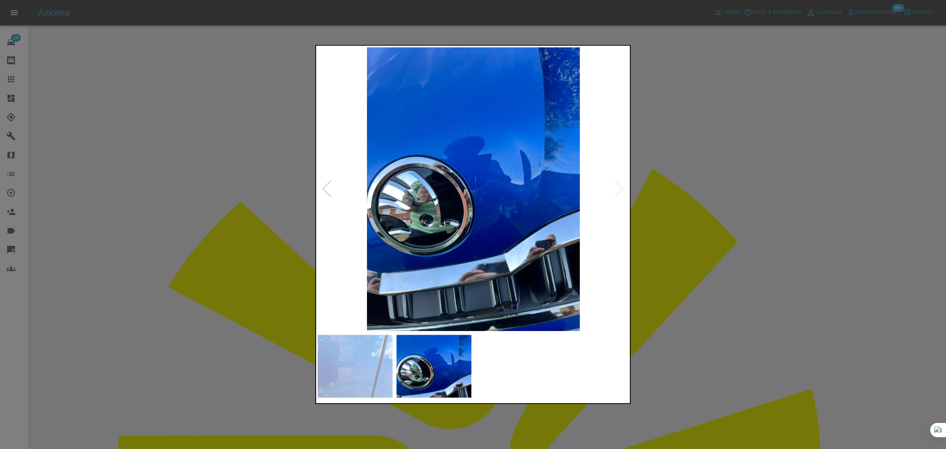
click at [706, 244] on div at bounding box center [473, 224] width 946 height 449
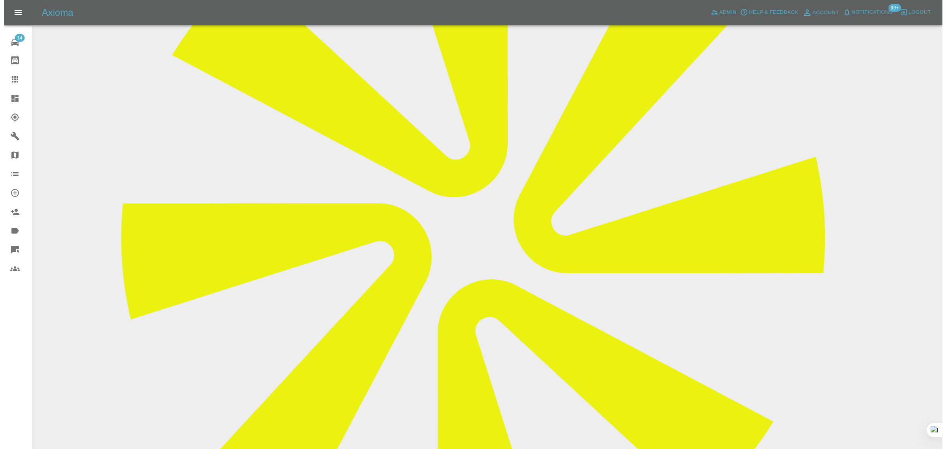
scroll to position [329, 0]
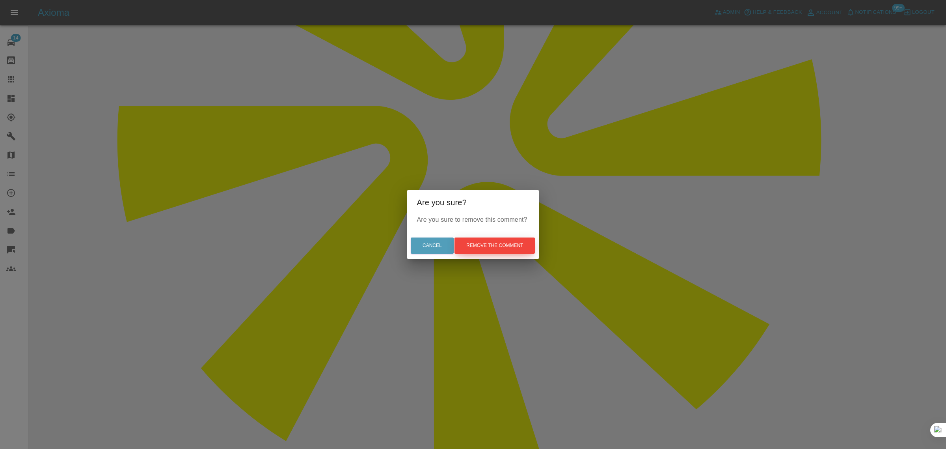
click at [478, 243] on button "Remove the comment" at bounding box center [495, 245] width 80 height 16
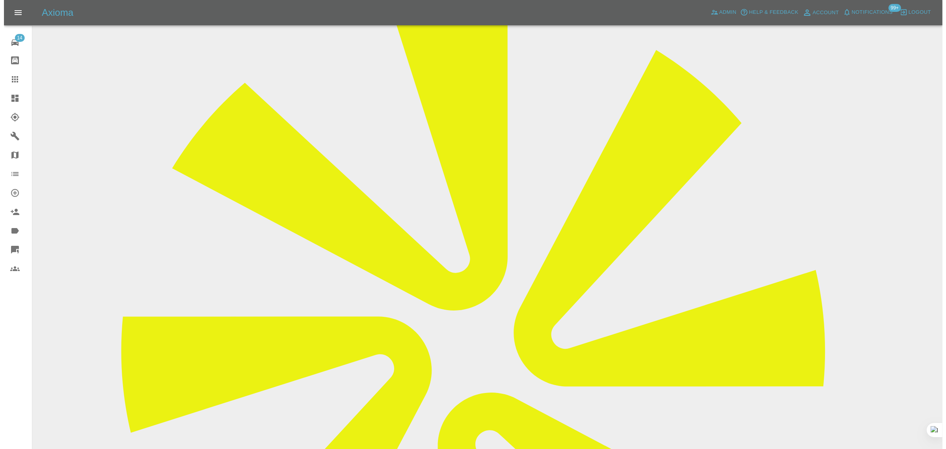
scroll to position [0, 0]
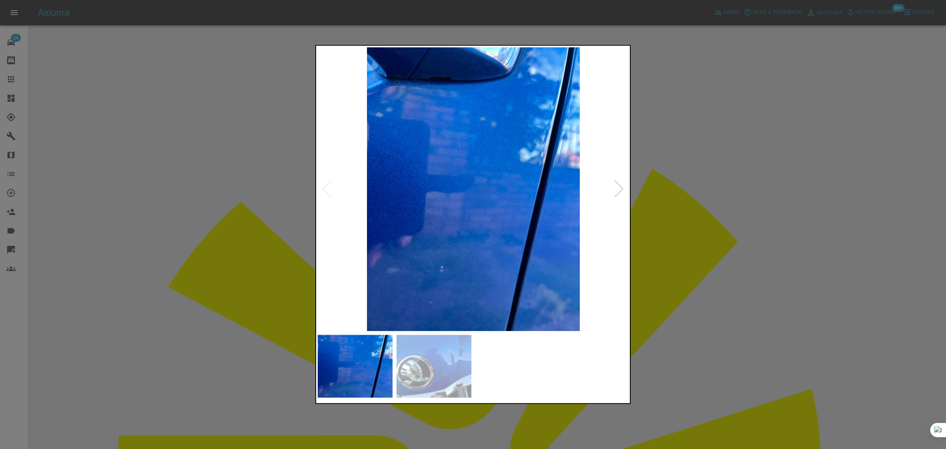
click at [749, 166] on div at bounding box center [473, 224] width 946 height 449
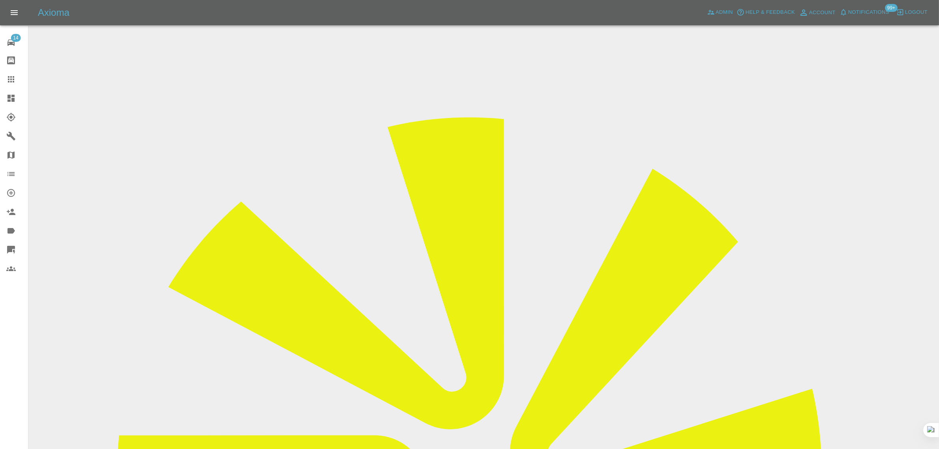
click at [6, 72] on link "Claims" at bounding box center [14, 79] width 28 height 19
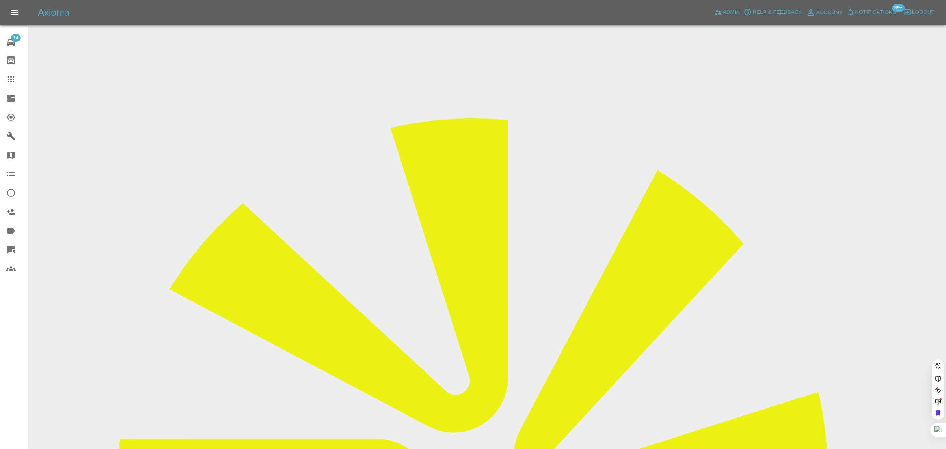
paste input "gulshan-b@hotmail.com"
type input "gulshan-b@hotmail.com"
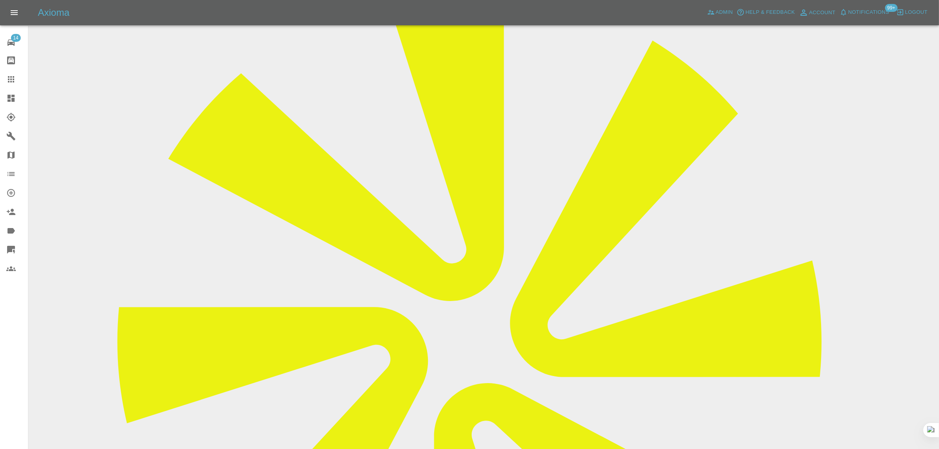
scroll to position [394, 0]
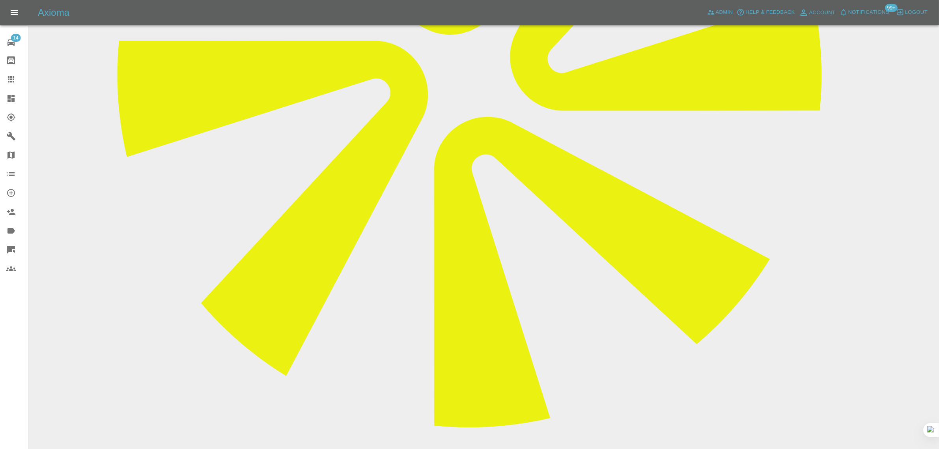
paste textarea "From: gulshan-b@hotmail.com Sent: 2025-08-31 11:41:52.319000+00:00 To: Axioma E…"
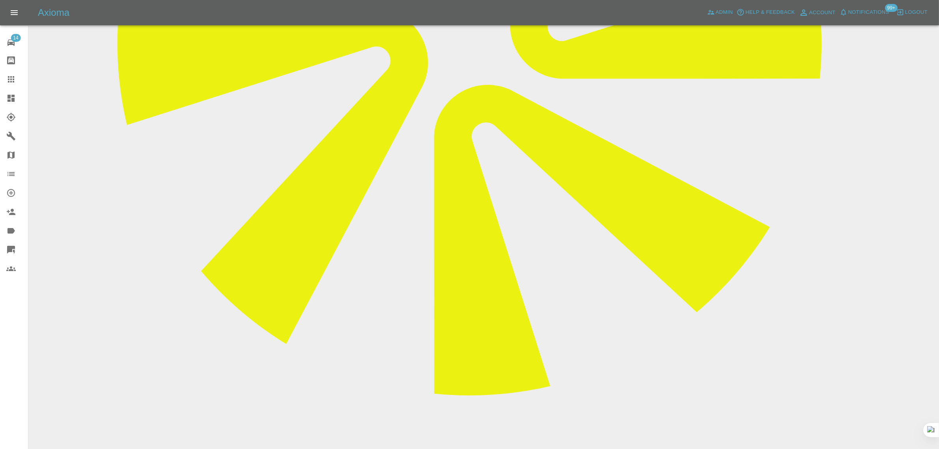
scroll to position [443, 0]
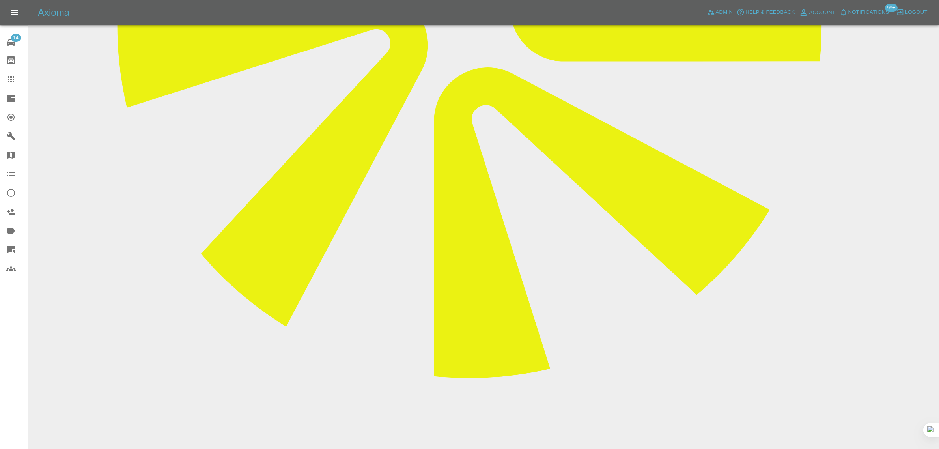
type textarea "From: gulshan-b@hotmail.com Sent: 2025-08-31 11:41:52.319000+00:00 To: Axioma E…"
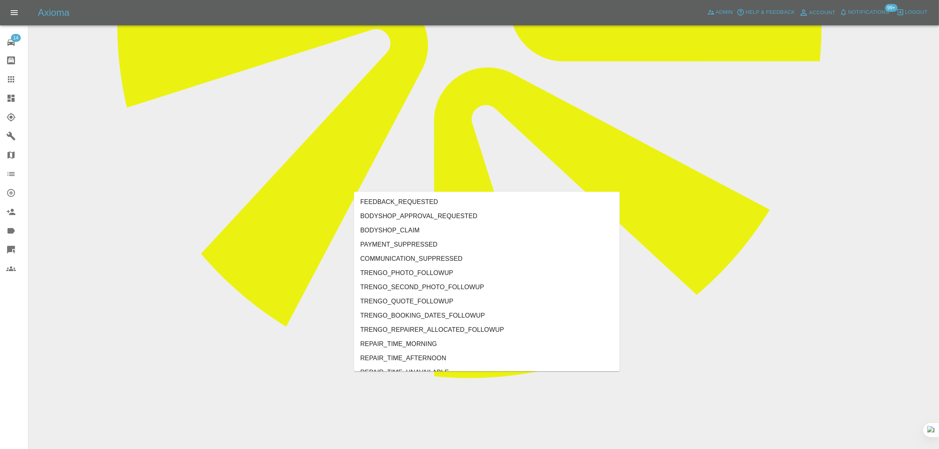
type input "no"
click at [399, 267] on li "REPAIRER_NO_CONTACT" at bounding box center [487, 273] width 266 height 14
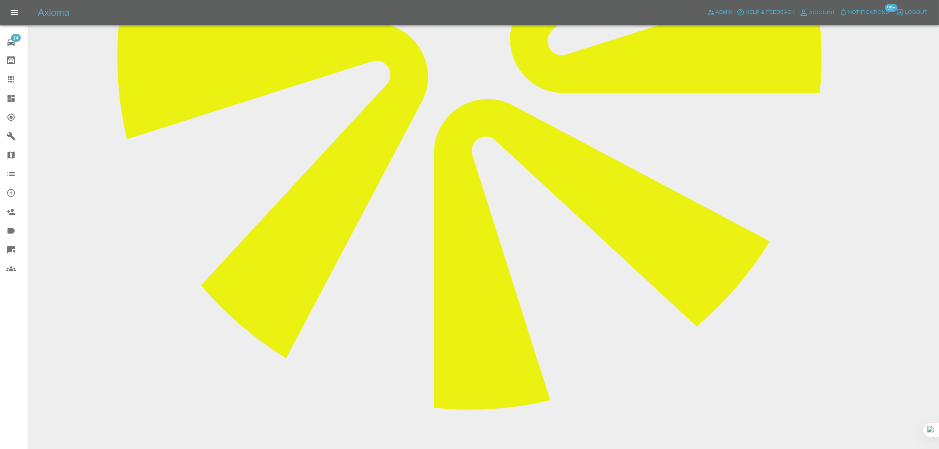
scroll to position [394, 0]
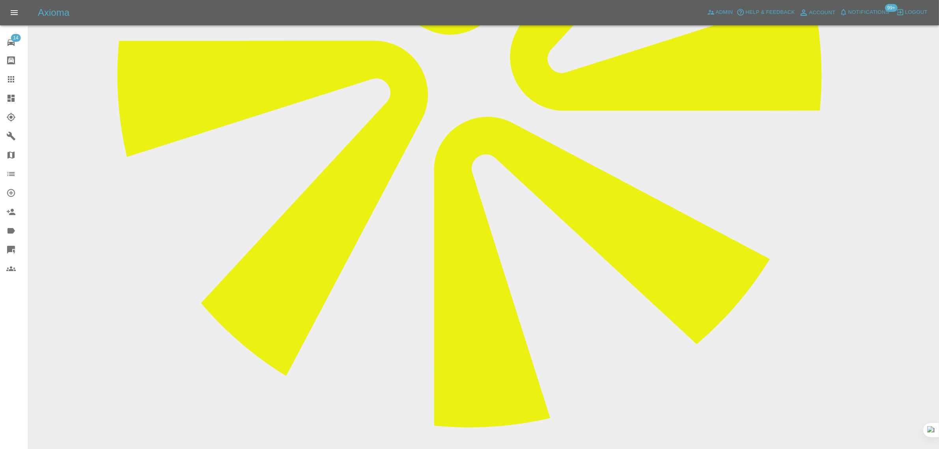
click at [8, 79] on icon at bounding box center [11, 79] width 6 height 6
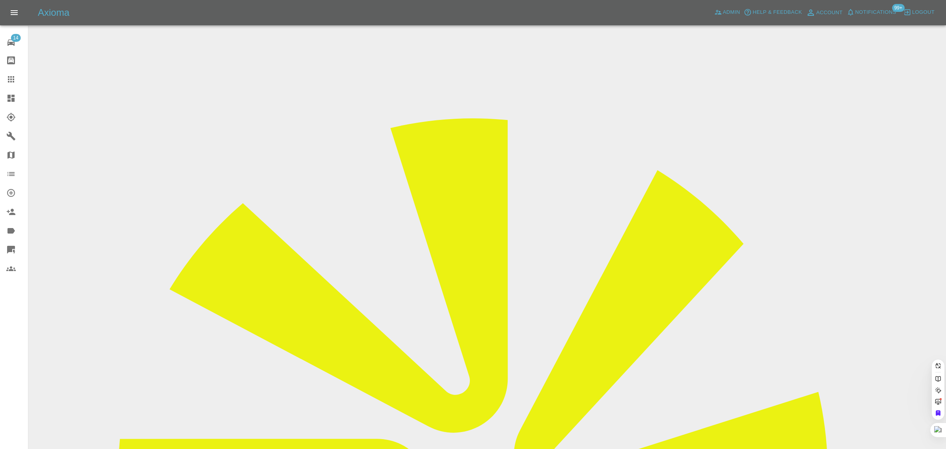
paste input "n-brown16@hotmail.com"
type input "n-brown16@hotmail.com"
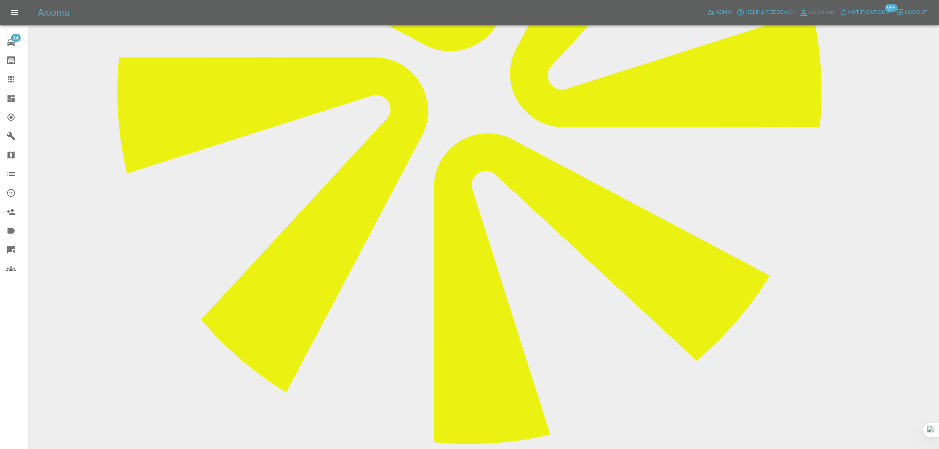
scroll to position [394, 0]
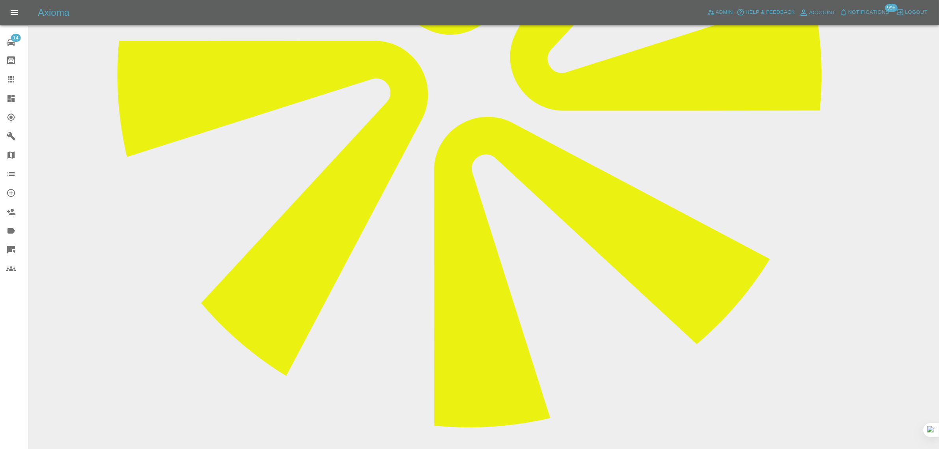
click at [15, 80] on icon at bounding box center [10, 79] width 9 height 9
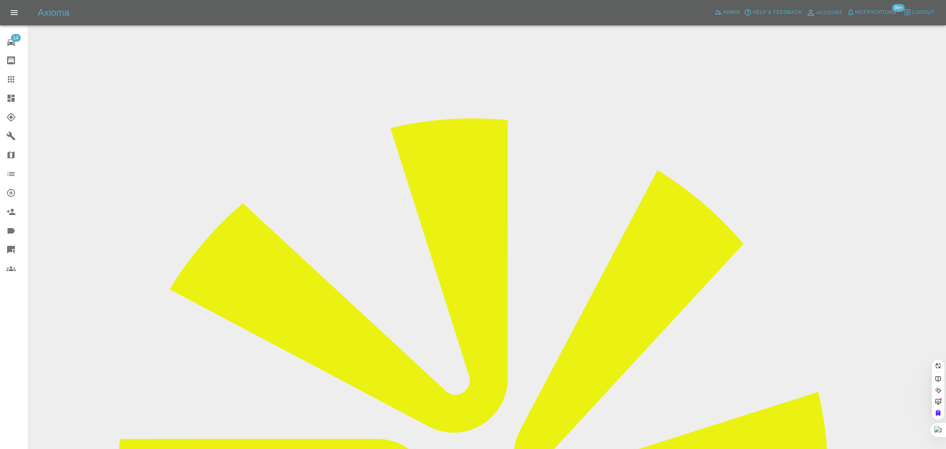
paste input "moyaslade@gmail.com"
type input "moyaslade@gmail.com"
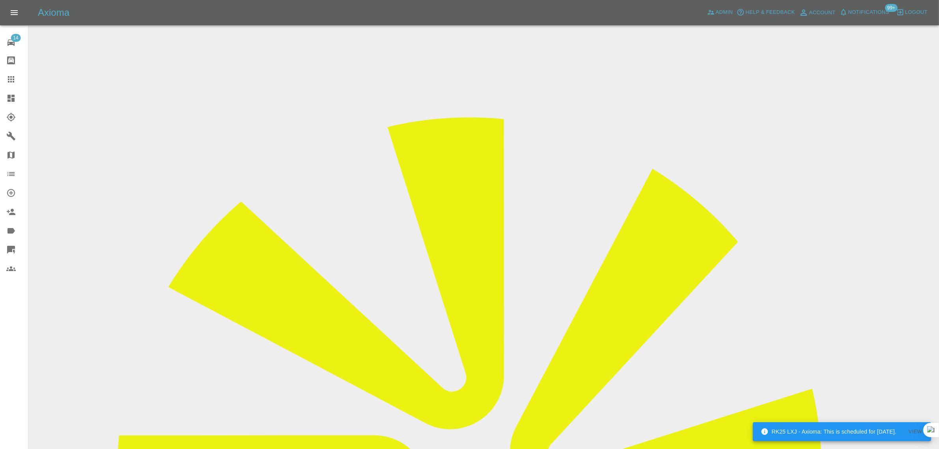
click at [6, 82] on icon at bounding box center [10, 79] width 9 height 9
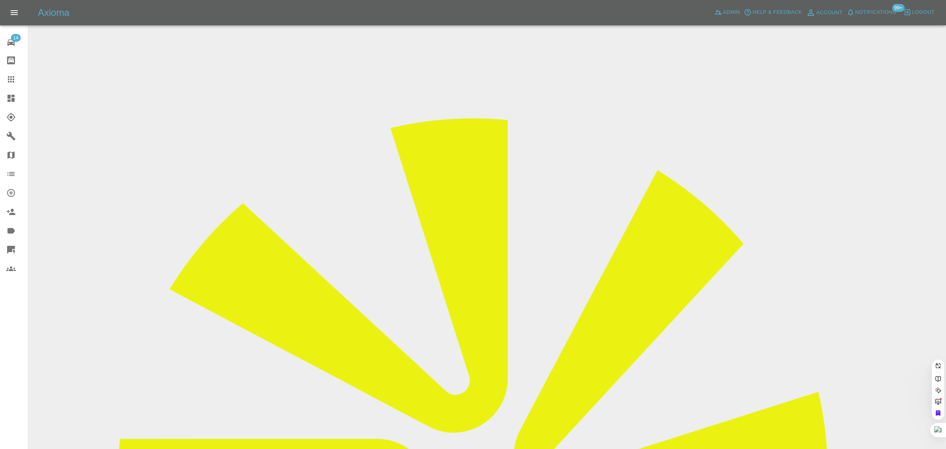
paste input "dominic.trembath@live.co.uk"
type input "dominic.trembath@live.co.uk"
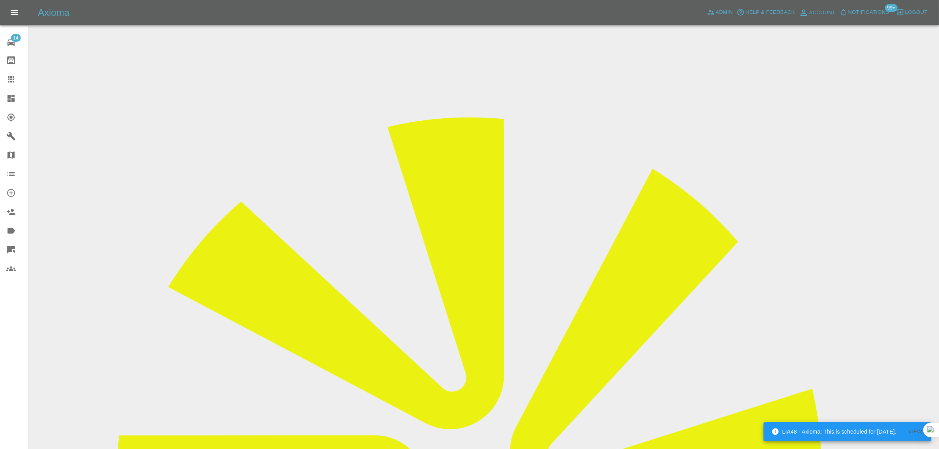
scroll to position [345, 0]
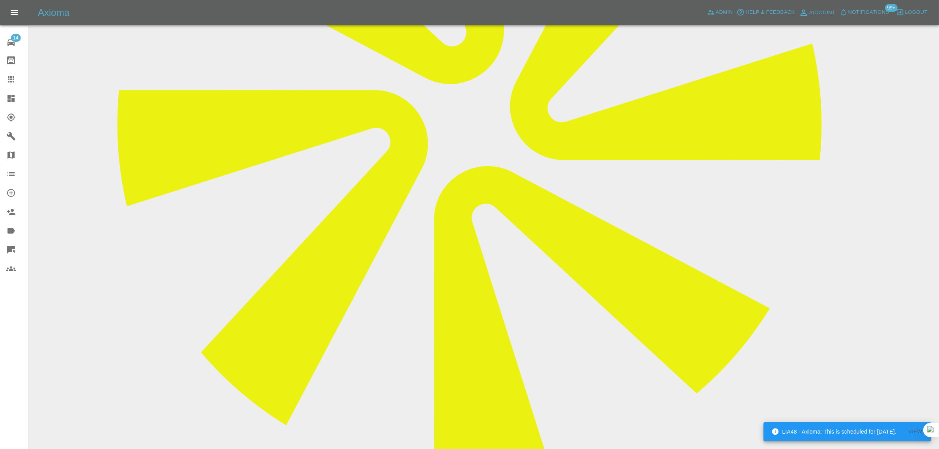
paste textarea "I don’t have access to private parking as I live on a terraced road which is al…"
type textarea "I don’t have access to private parking as I live on a terraced road which is al…"
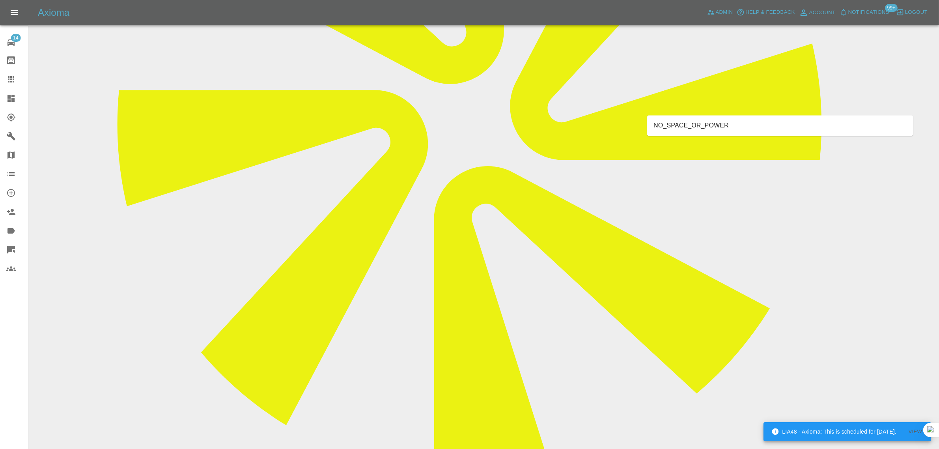
type input "space"
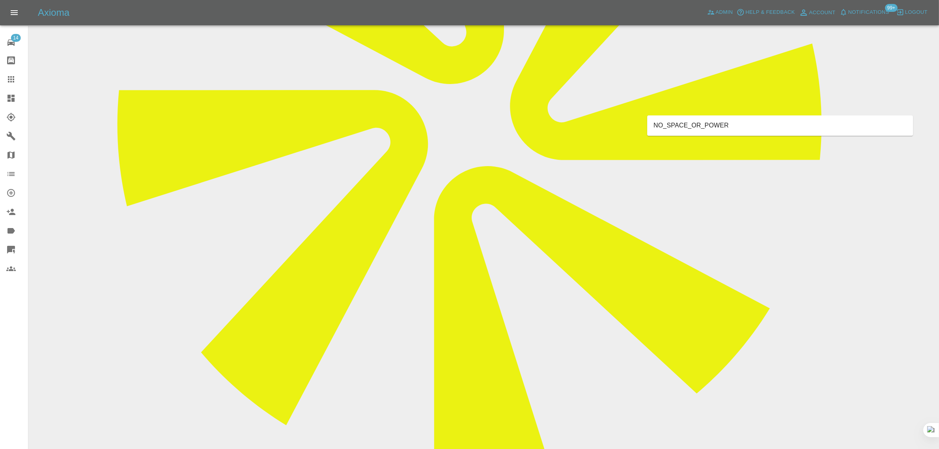
click at [754, 128] on li "NO_SPACE_OR_POWER" at bounding box center [780, 126] width 266 height 14
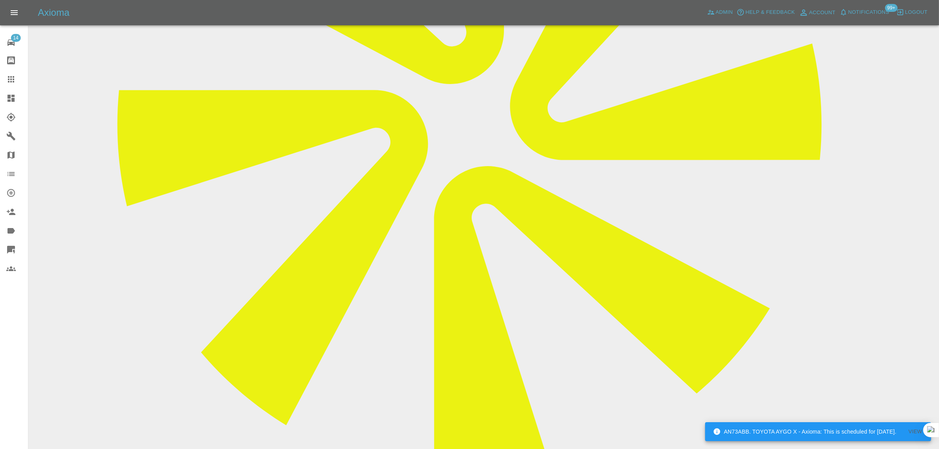
click at [15, 77] on icon at bounding box center [10, 79] width 9 height 9
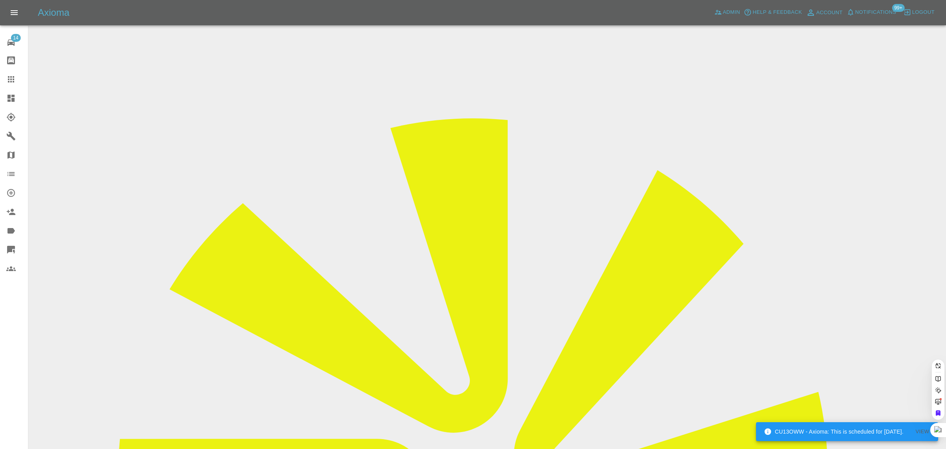
paste input "fredlever@mac.com"
type input "fredlever@mac.com"
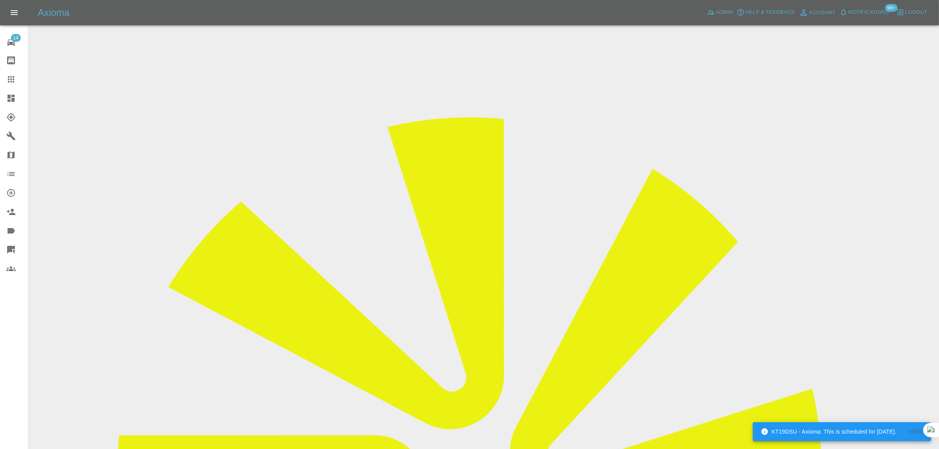
click at [0, 0] on input "Choose images" at bounding box center [0, 0] width 0 height 0
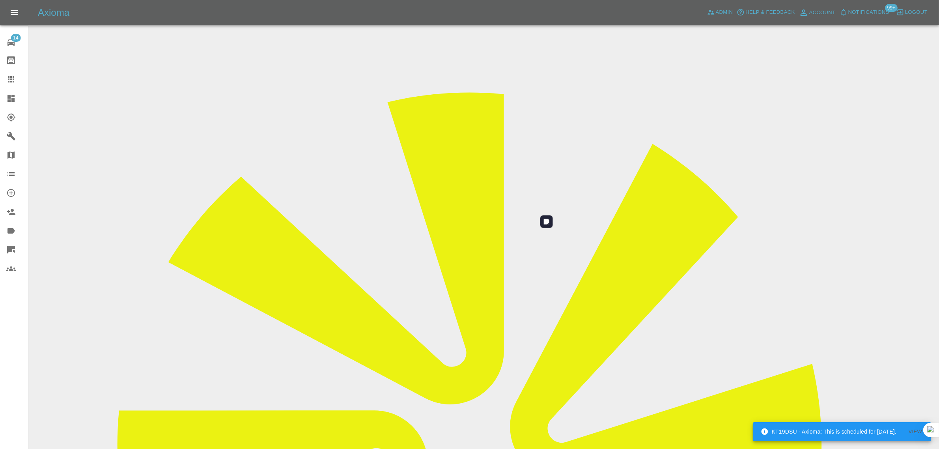
scroll to position [39, 0]
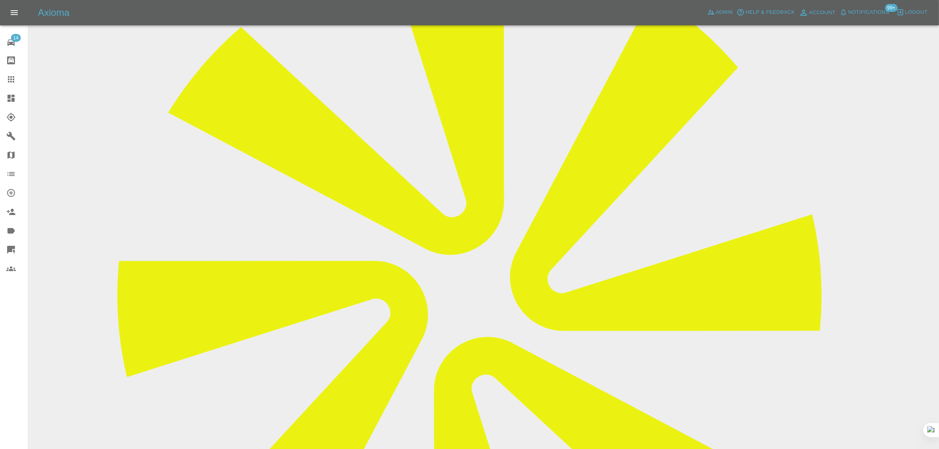
scroll to position [246, 0]
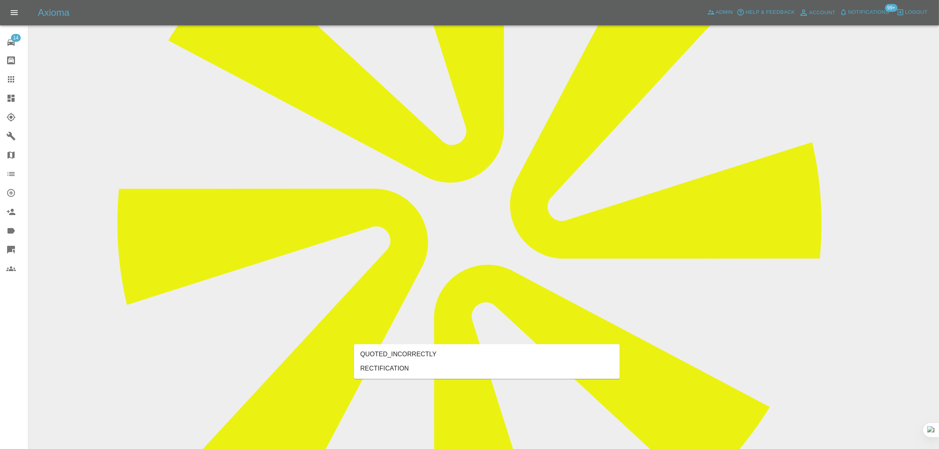
type input "rect"
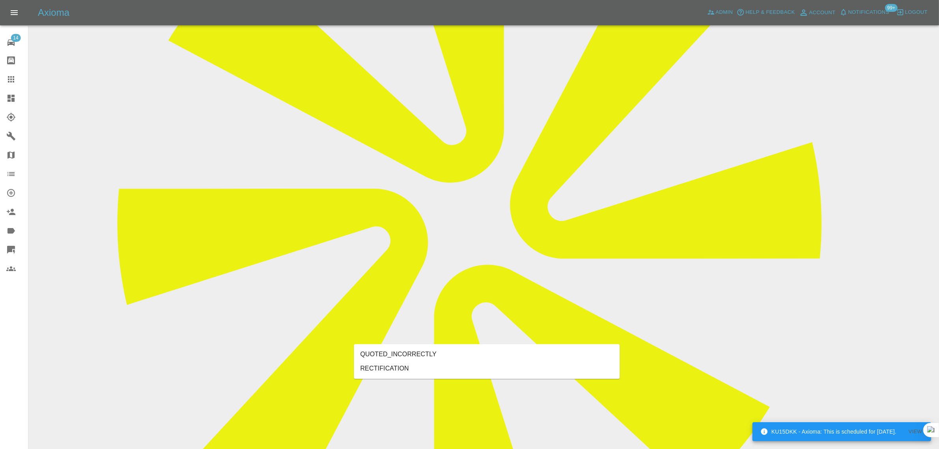
click at [396, 365] on li "RECTIFICATION" at bounding box center [487, 368] width 266 height 14
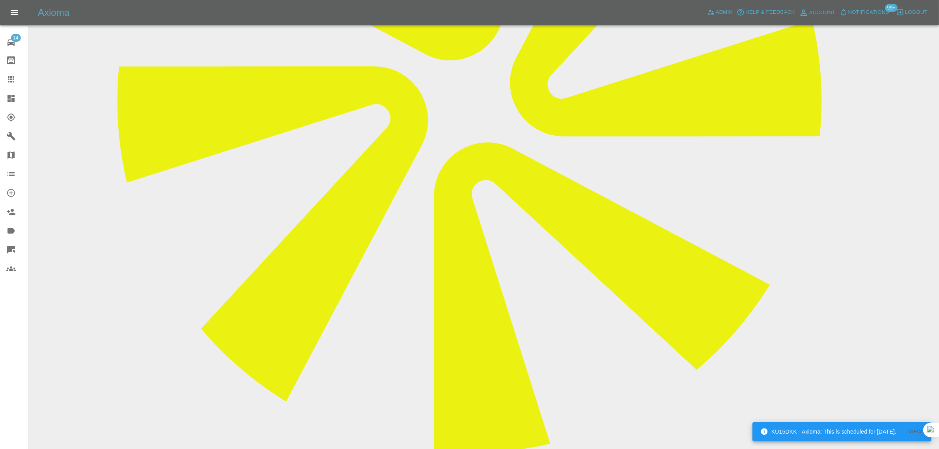
scroll to position [394, 0]
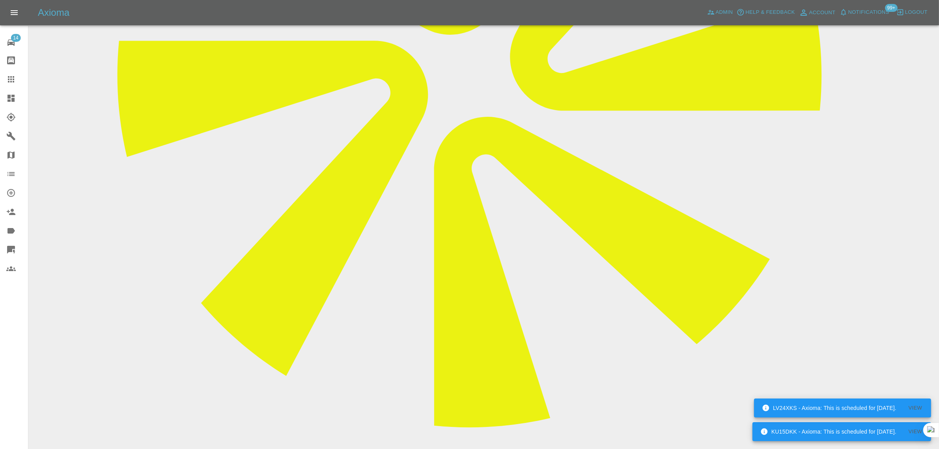
paste textarea "Hi there - I’m far from happy with the job done. On the repaired panel, you can…"
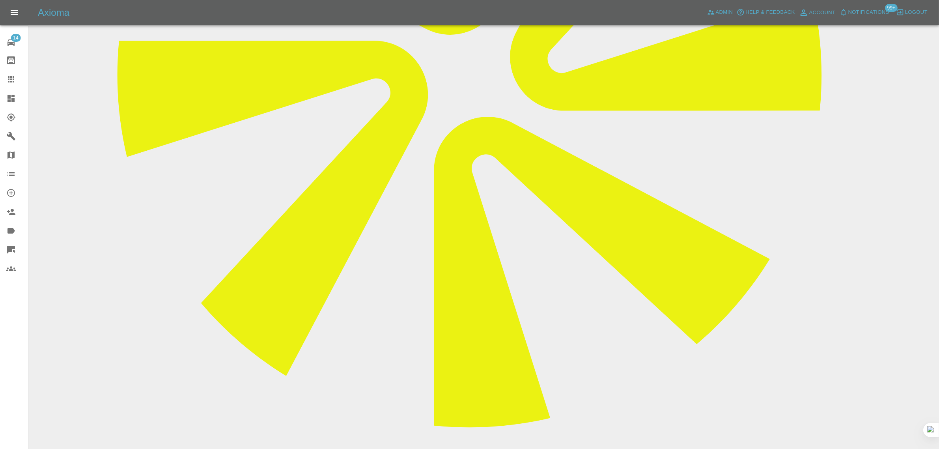
type textarea "Hi there - I’m far from happy with the job done. On the repaired panel, you can…"
drag, startPoint x: 870, startPoint y: 322, endPoint x: 827, endPoint y: 306, distance: 45.8
click at [15, 79] on icon at bounding box center [10, 79] width 9 height 9
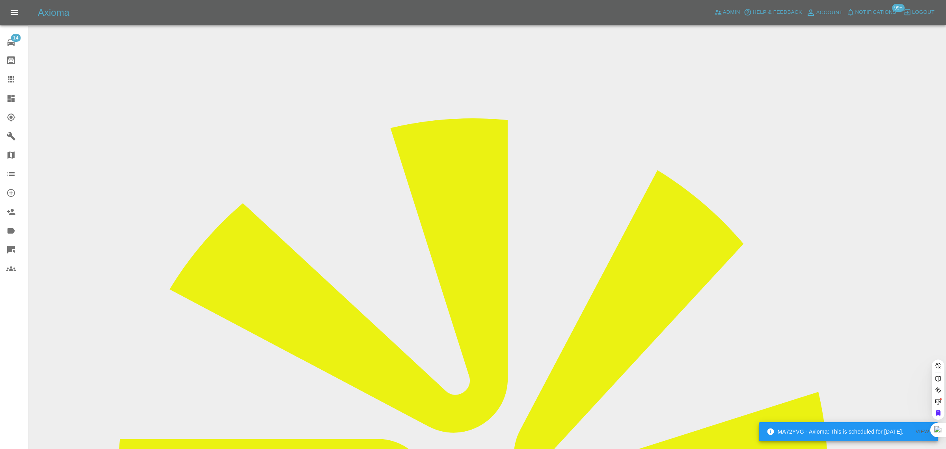
paste input "adam.j.humphreys89@gmail.com"
type input "adam.j.humphreys89@gmail.com"
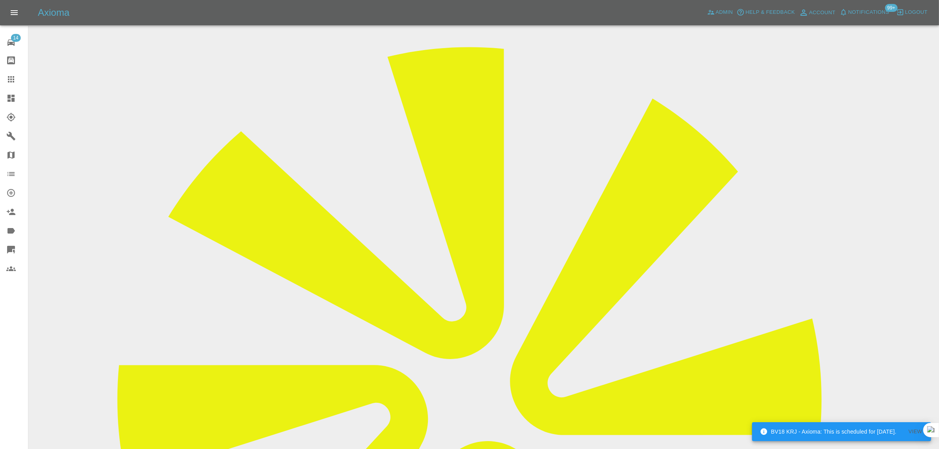
scroll to position [22, 0]
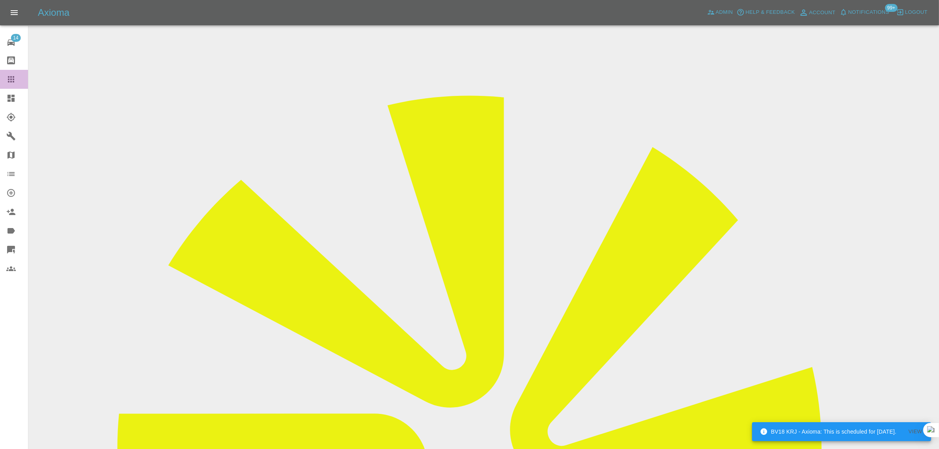
click at [17, 82] on div at bounding box center [17, 79] width 22 height 9
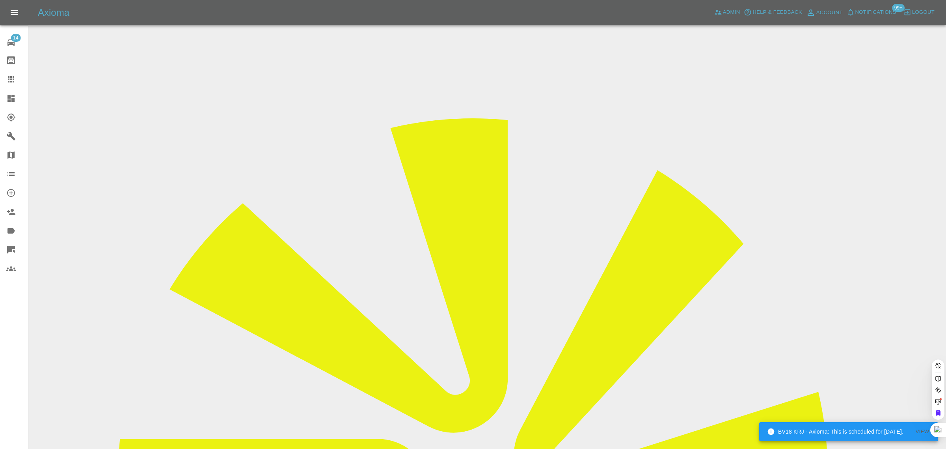
paste input "colincwhitehead@tiscali.co.uk"
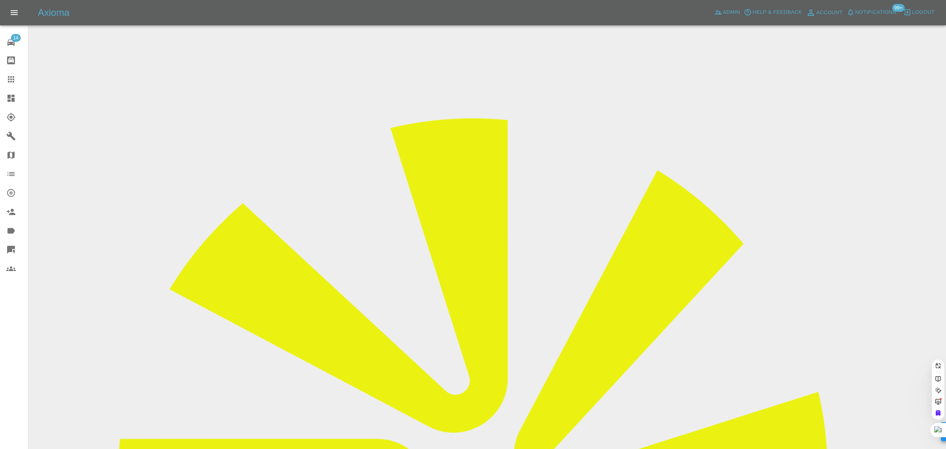
type input "colincwhitehead@tiscali.co.uk"
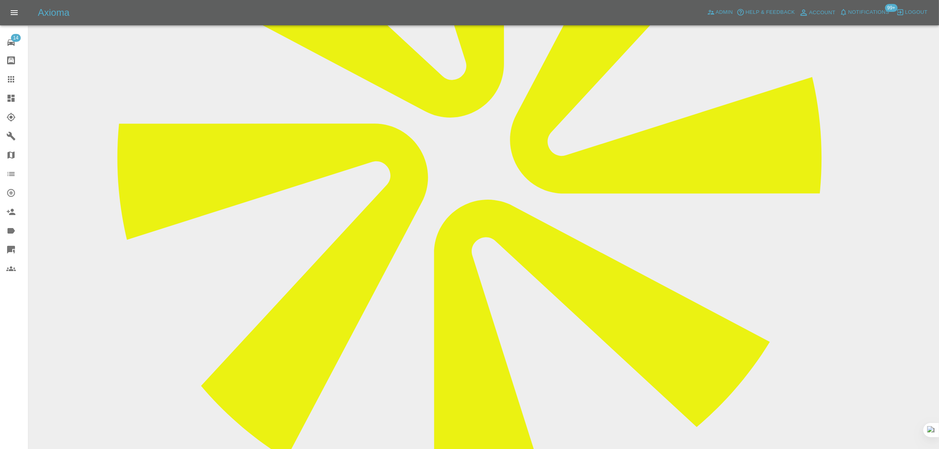
scroll to position [320, 0]
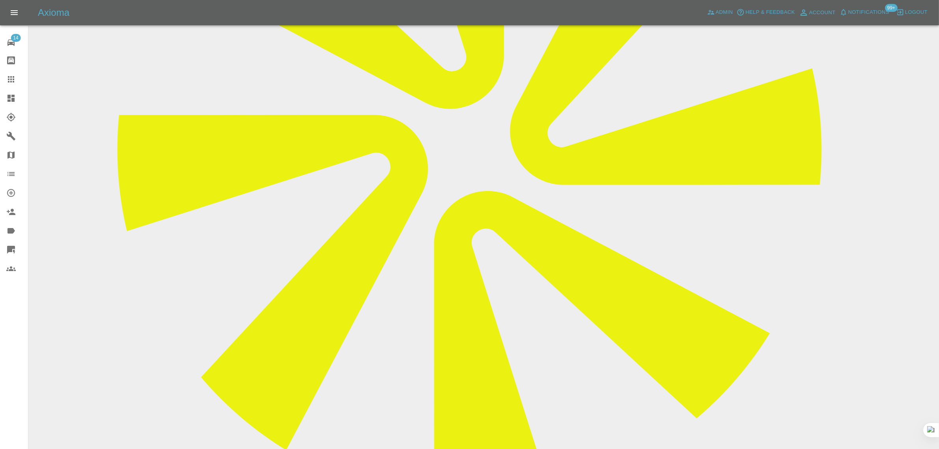
copy p "68b41f827880b42960a81ab3"
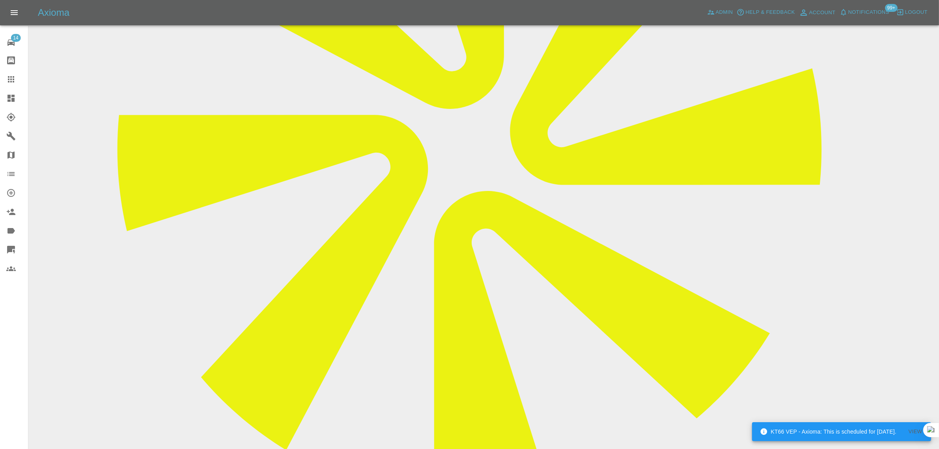
drag, startPoint x: 13, startPoint y: 78, endPoint x: 157, endPoint y: 58, distance: 145.2
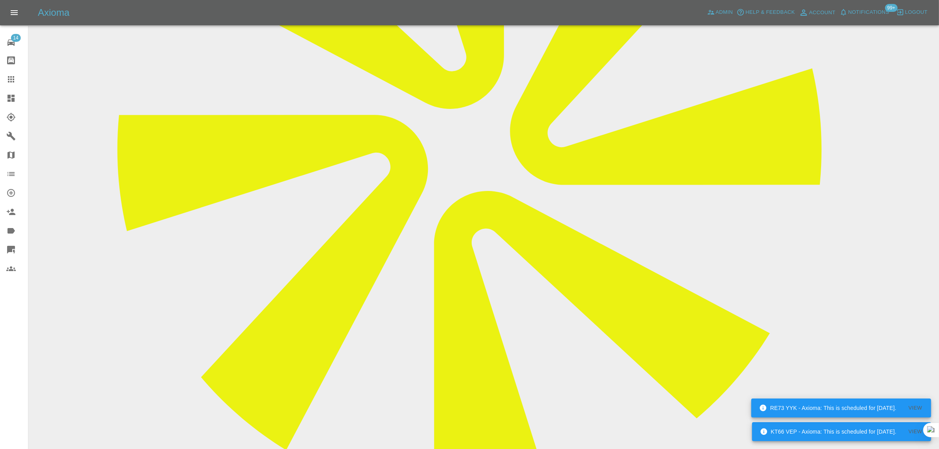
copy p "68b41f827880b42960a81ab3"
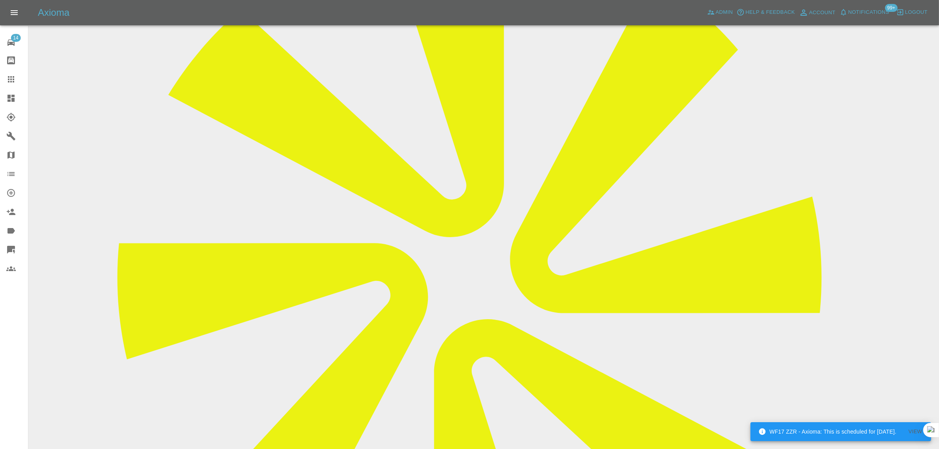
scroll to position [0, 0]
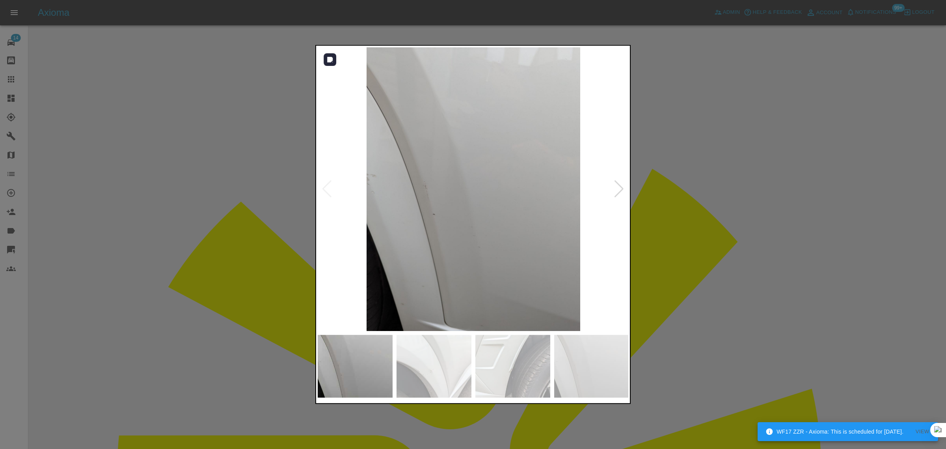
click at [614, 188] on div at bounding box center [619, 188] width 11 height 17
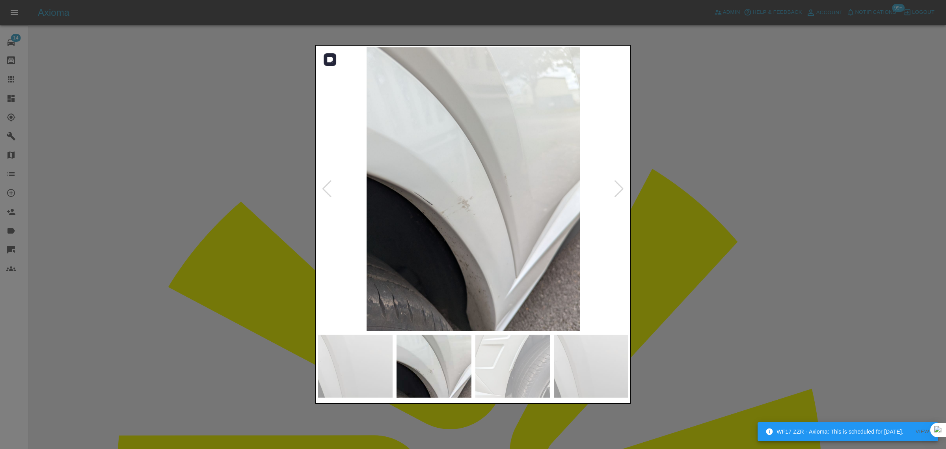
click at [612, 188] on img at bounding box center [473, 188] width 311 height 283
click at [619, 189] on div at bounding box center [619, 188] width 11 height 17
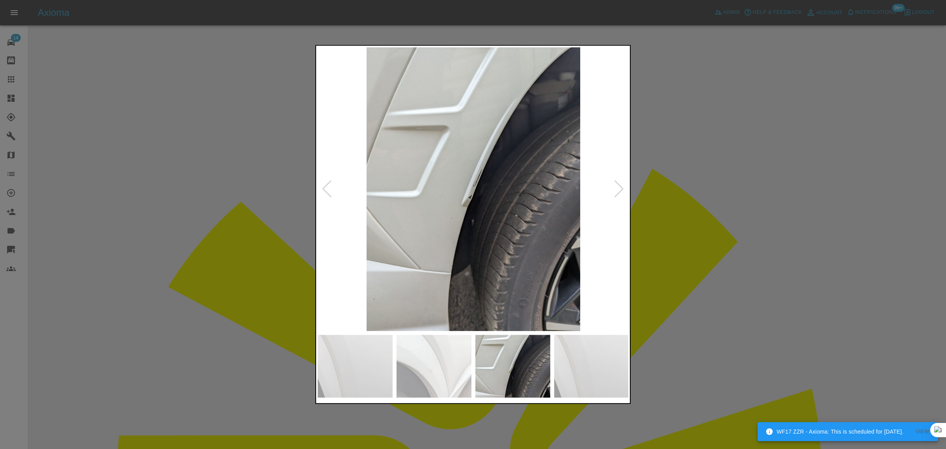
click at [619, 189] on div at bounding box center [619, 188] width 11 height 17
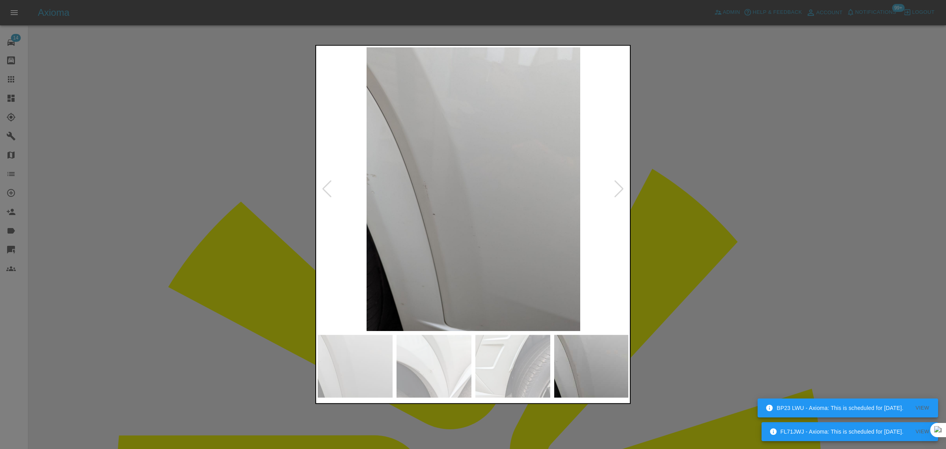
drag, startPoint x: 688, startPoint y: 192, endPoint x: 790, endPoint y: 367, distance: 203.3
click at [689, 192] on div at bounding box center [473, 224] width 946 height 449
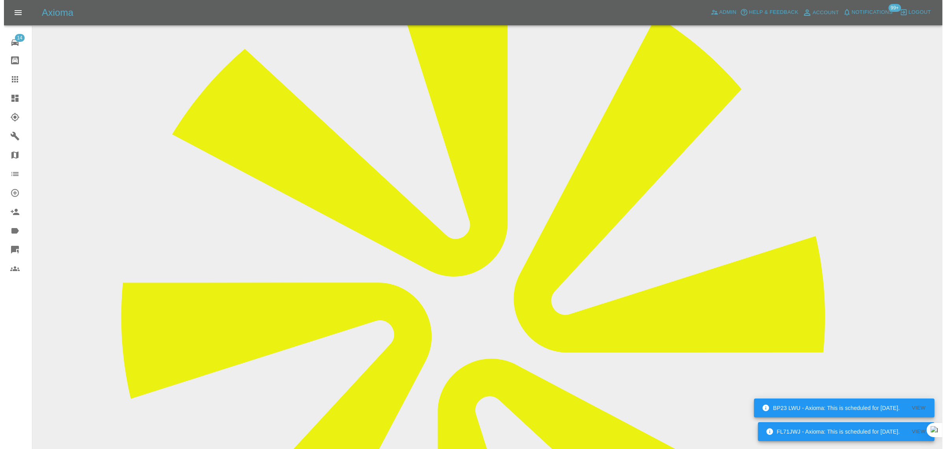
scroll to position [320, 0]
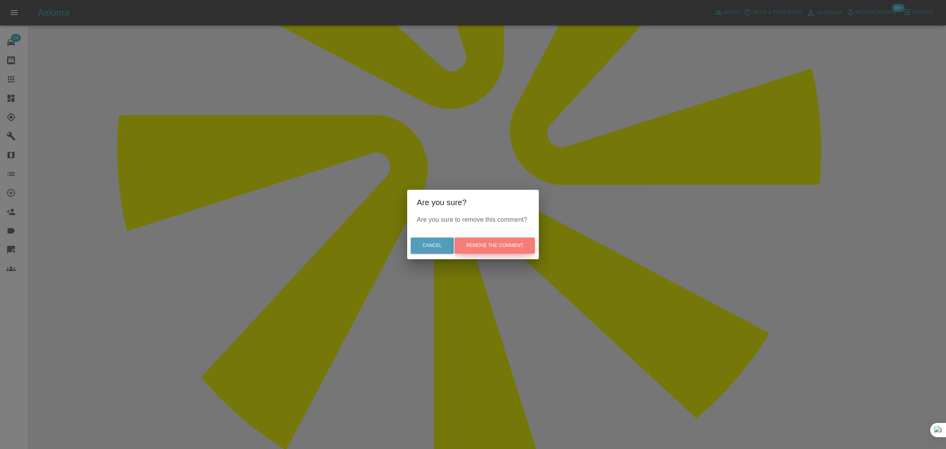
click at [499, 243] on button "Remove the comment" at bounding box center [495, 245] width 80 height 16
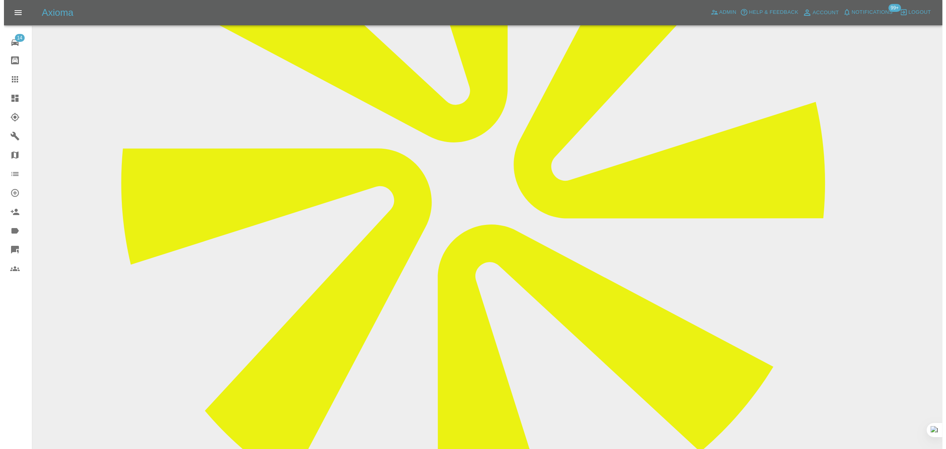
scroll to position [0, 0]
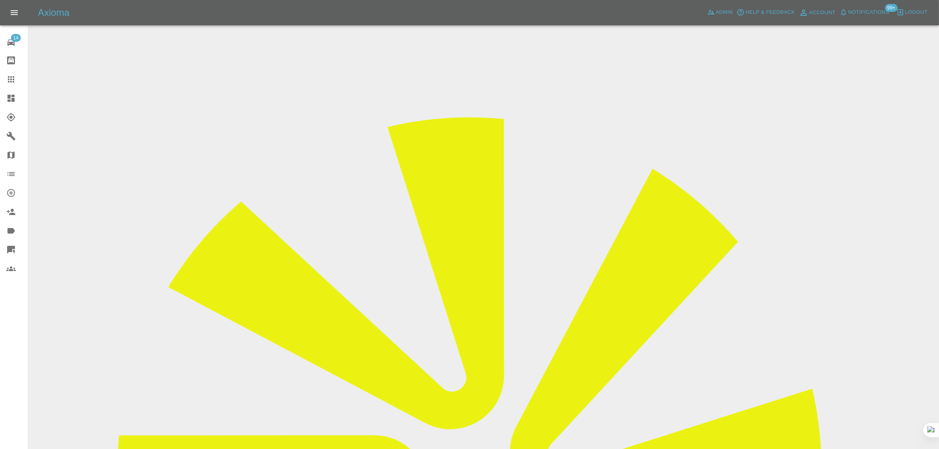
click at [11, 80] on icon at bounding box center [11, 79] width 6 height 6
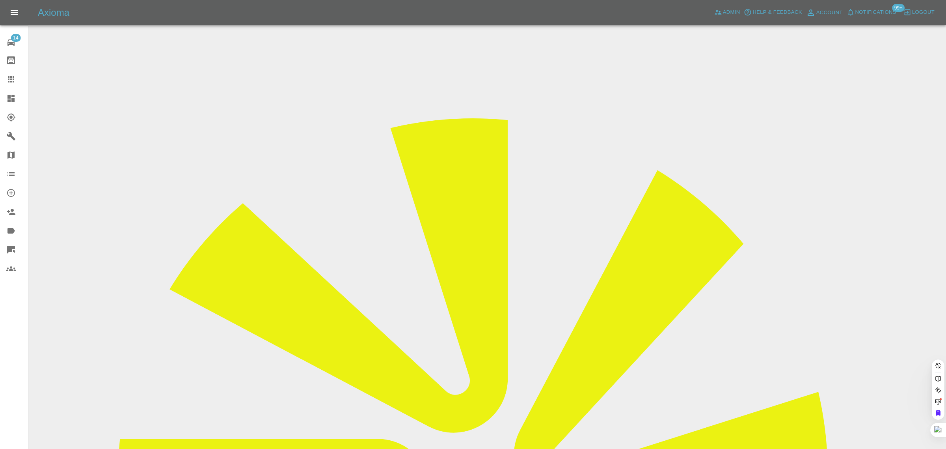
paste input "paulrpbygrave@gmail.com"
type input "paulrpbygrave@gmail.co"
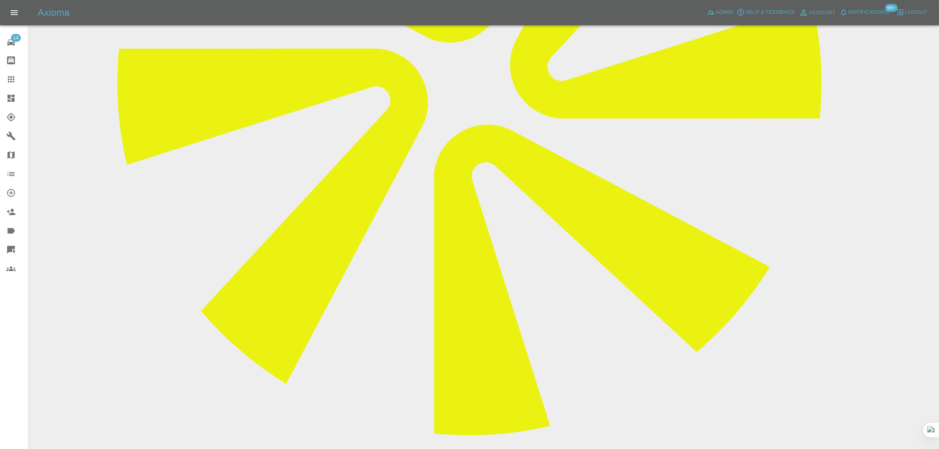
scroll to position [394, 0]
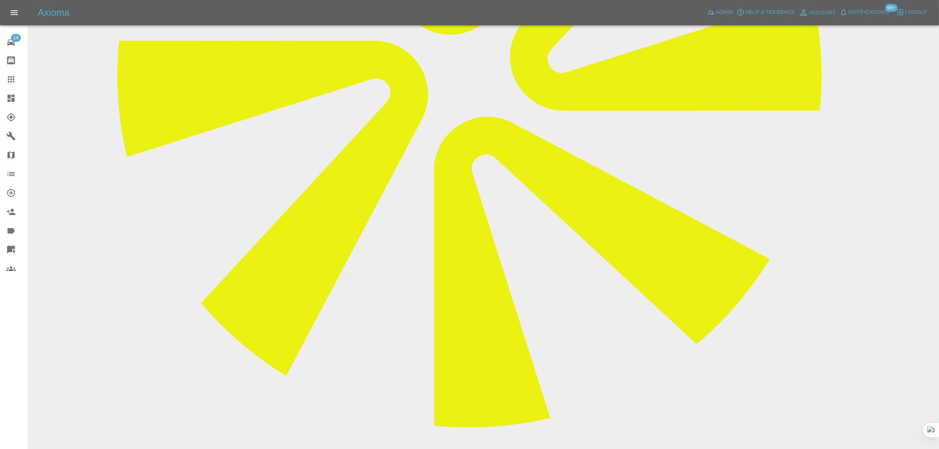
paste textarea "I need to cancel my repair booked for tomorrow, I have had to return the vehicl…"
type textarea "I need to cancel my repair booked for tomorrow, I have had to return the vehicl…"
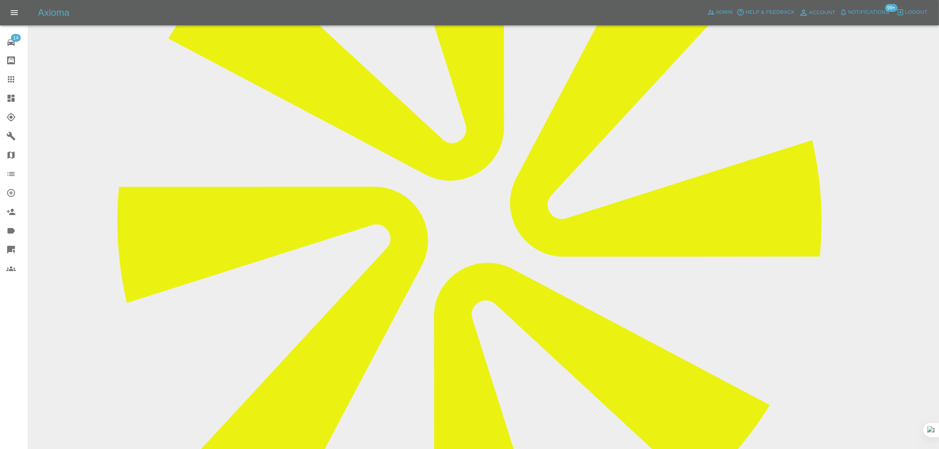
scroll to position [99, 0]
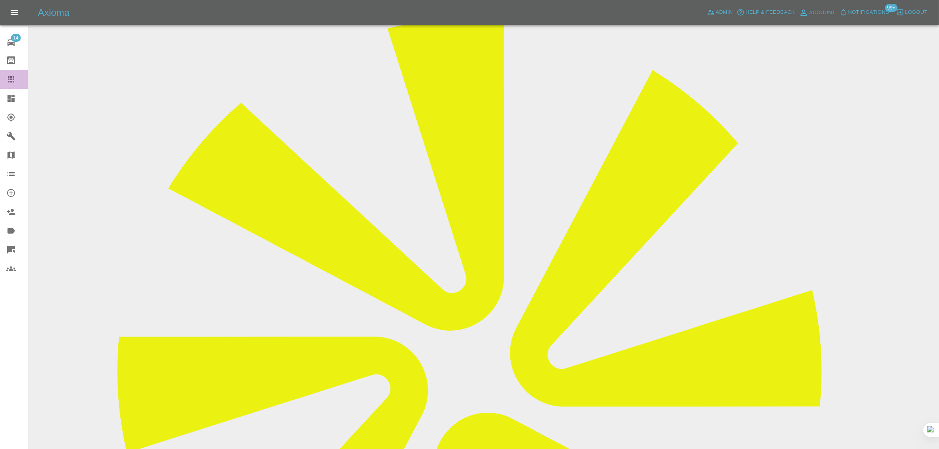
click at [12, 79] on icon at bounding box center [10, 79] width 9 height 9
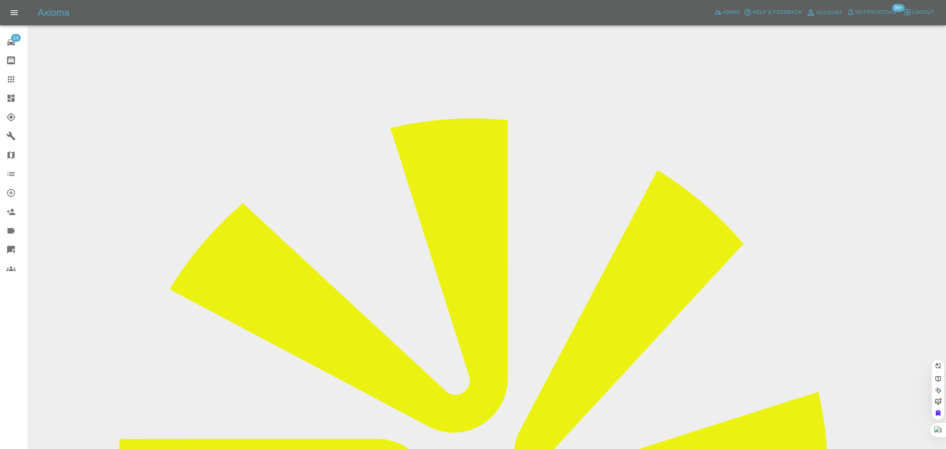
paste input "paulsved@btinternet.com"
type input "paulsved@btinternet.com"
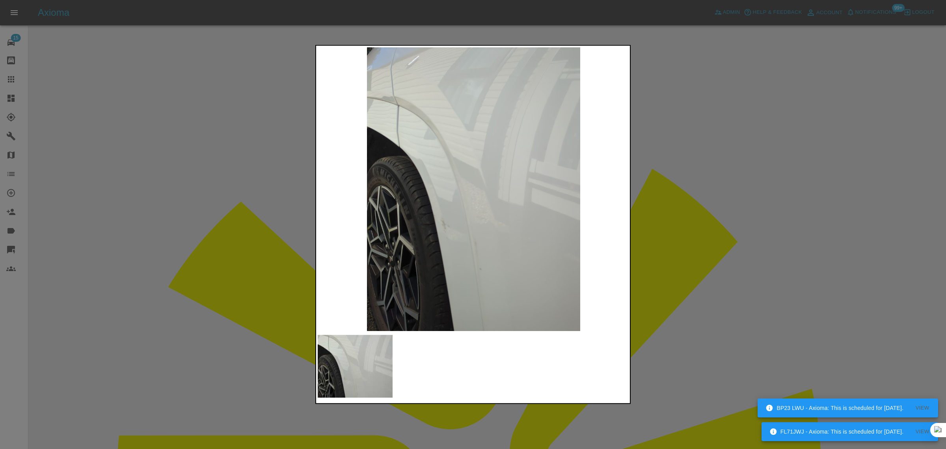
click at [672, 188] on div at bounding box center [473, 224] width 946 height 449
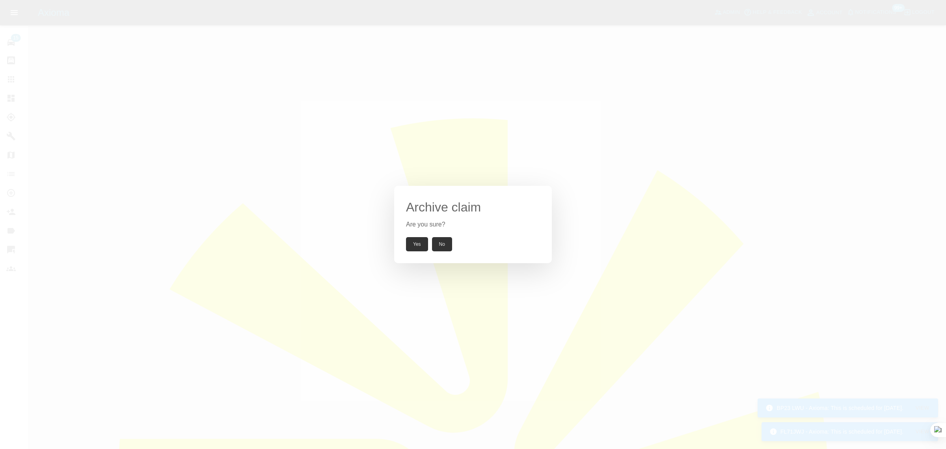
click at [414, 245] on button "Yes" at bounding box center [417, 244] width 22 height 14
